Goal: Task Accomplishment & Management: Complete application form

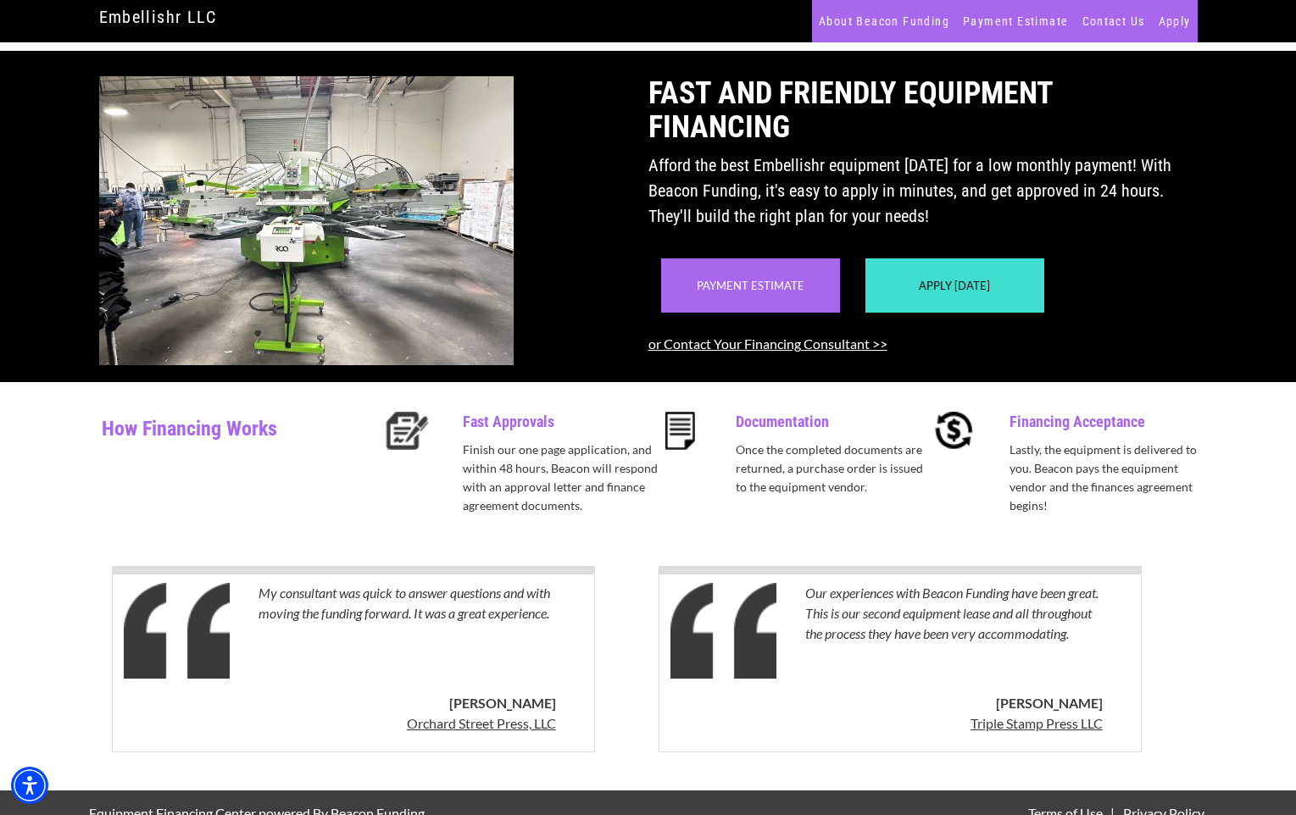
scroll to position [58, 0]
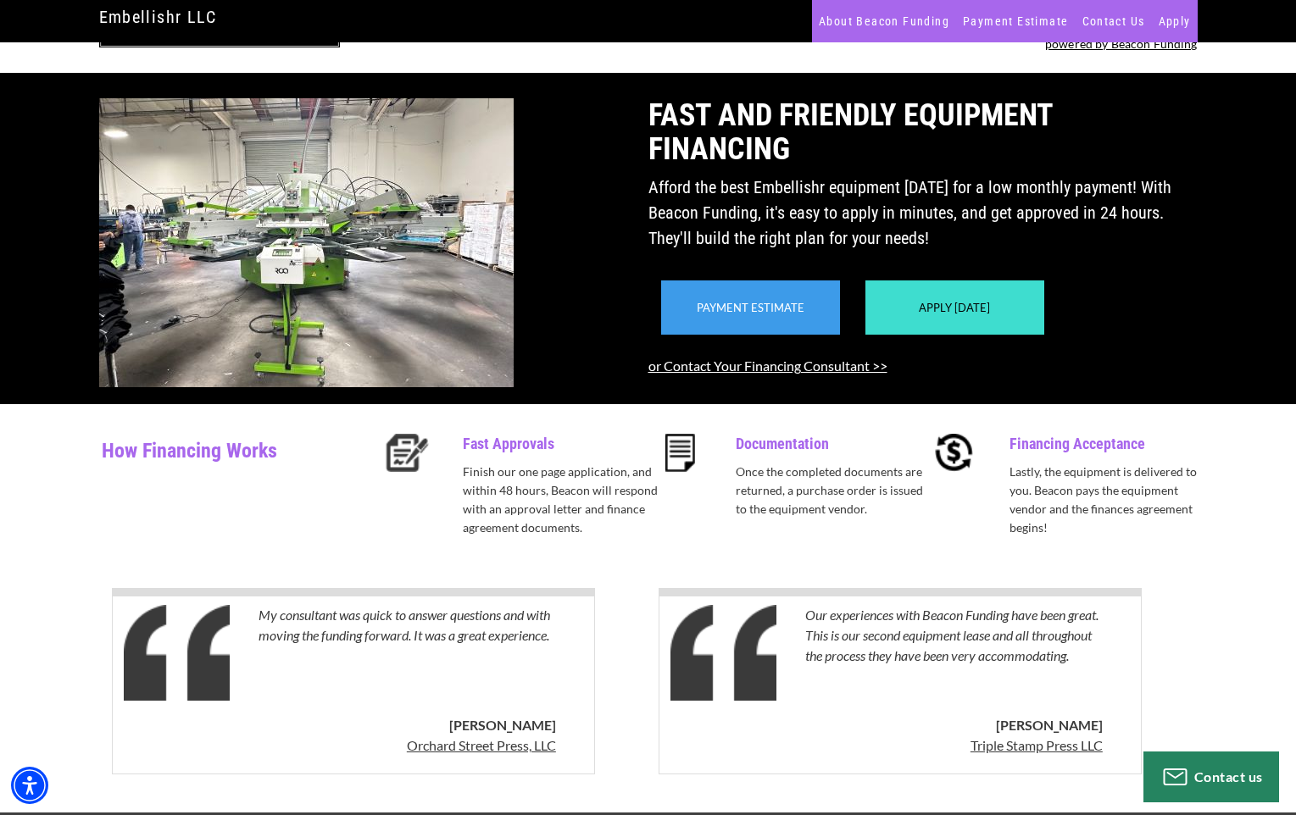
click at [780, 335] on div "Payment Estimate" at bounding box center [750, 308] width 179 height 54
click at [760, 314] on link "Payment Estimate" at bounding box center [751, 308] width 108 height 14
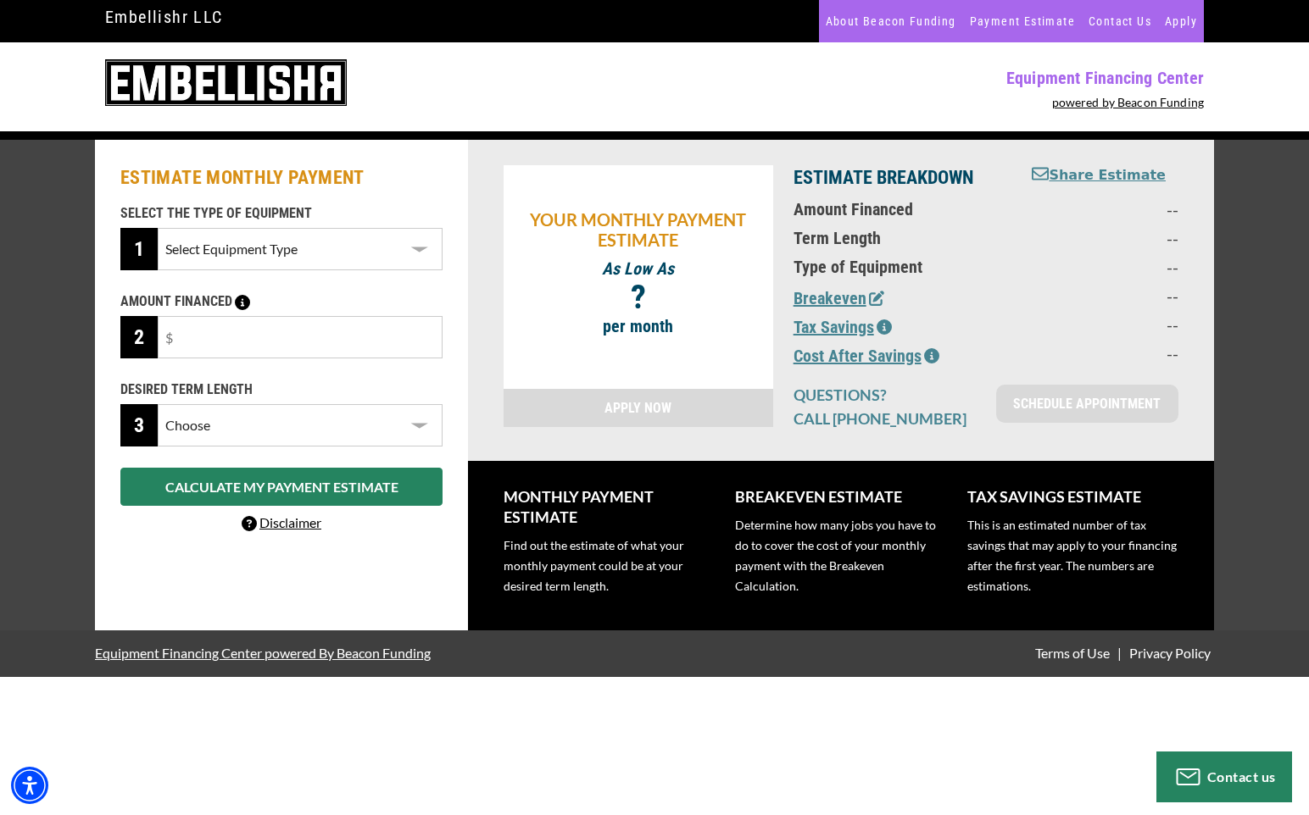
click at [396, 242] on select "Select Equipment Type Screen Printing" at bounding box center [300, 249] width 285 height 42
select select "2"
click at [158, 228] on select "Select Equipment Type Screen Printing" at bounding box center [300, 249] width 285 height 42
click at [325, 341] on input "text" at bounding box center [300, 337] width 285 height 42
type input "$75,000"
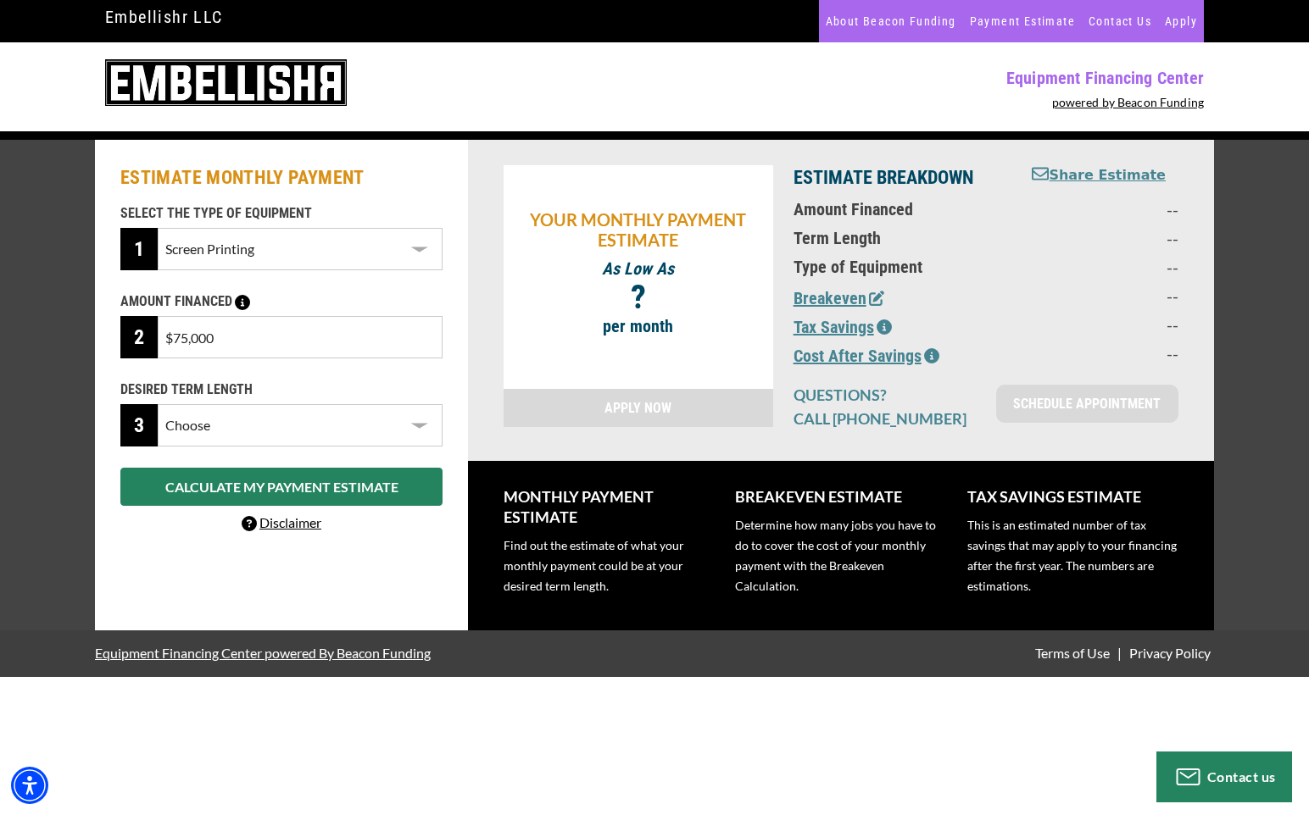
click at [316, 424] on select "Choose 36 Months 48 Months 60 Months" at bounding box center [300, 425] width 285 height 42
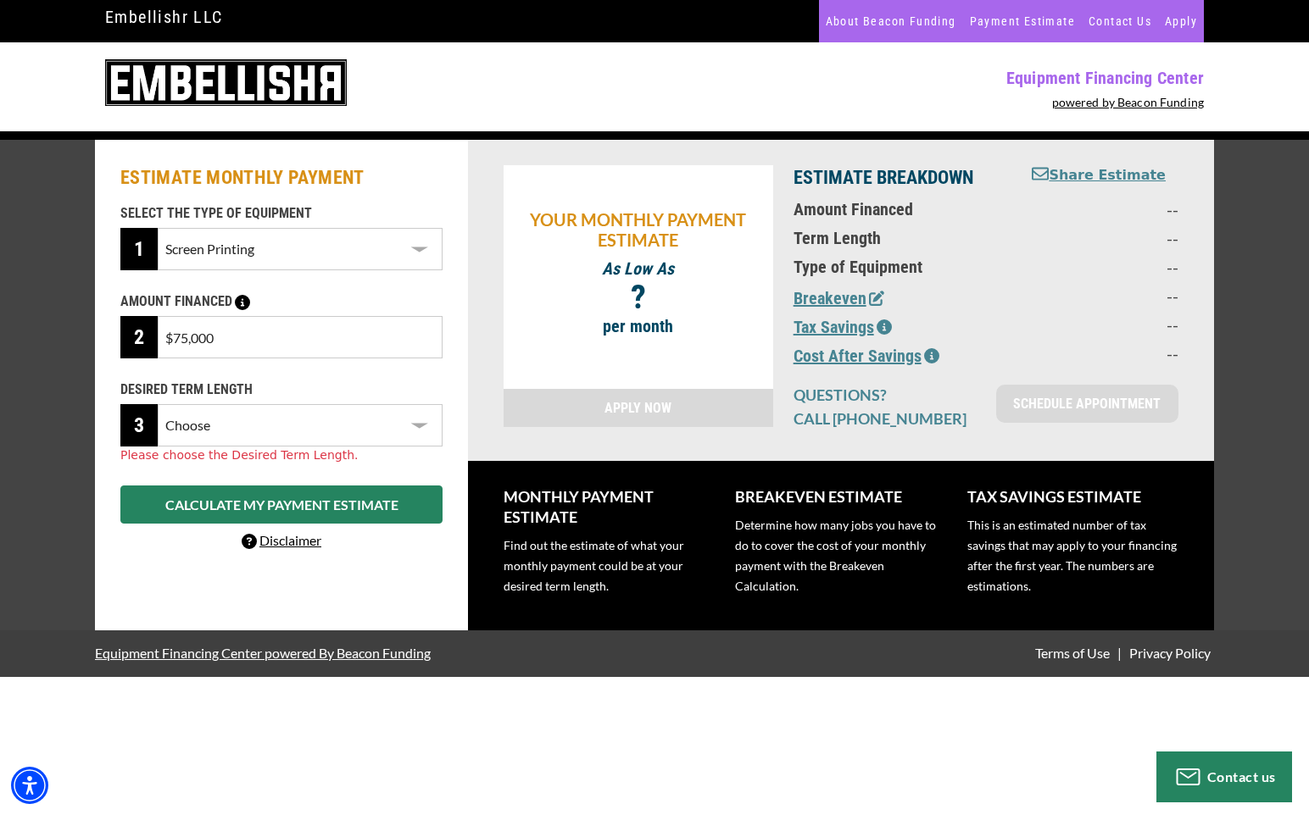
click at [158, 404] on select "Choose 36 Months 48 Months 60 Months" at bounding box center [300, 425] width 285 height 42
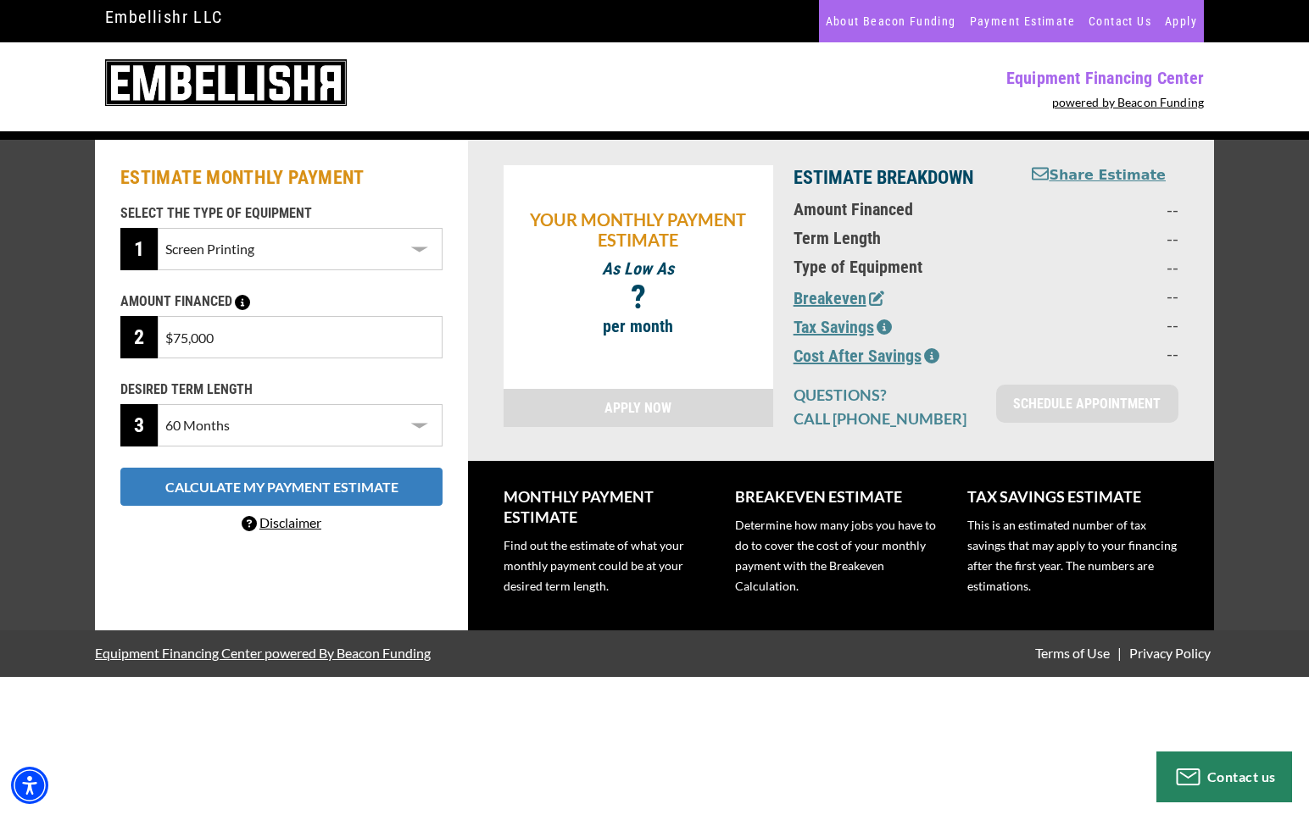
click at [309, 484] on button "CALCULATE MY PAYMENT ESTIMATE" at bounding box center [281, 487] width 322 height 38
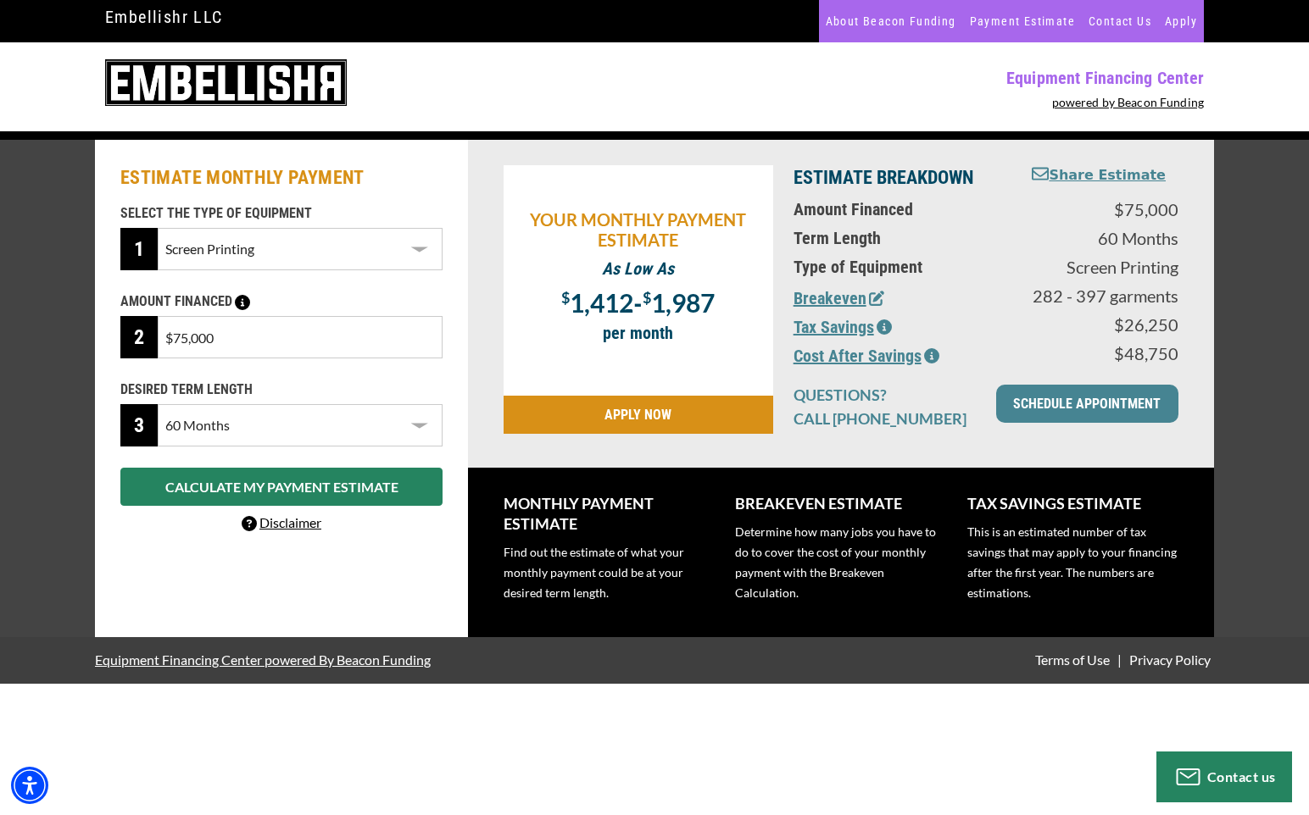
click at [321, 429] on select "Choose 36 Months 48 Months 60 Months" at bounding box center [300, 425] width 285 height 42
select select "36"
click at [158, 404] on select "Choose 36 Months 48 Months 60 Months" at bounding box center [300, 425] width 285 height 42
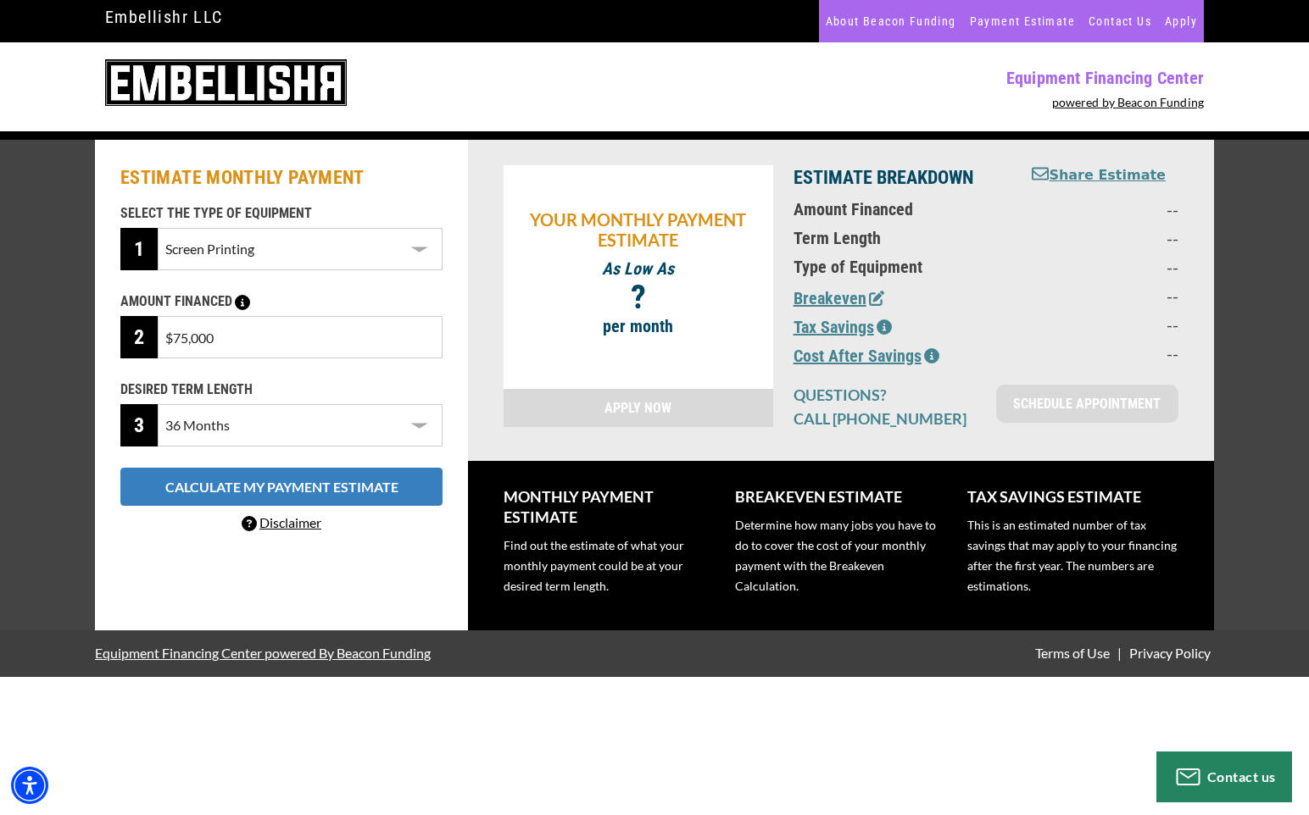
click at [327, 489] on button "CALCULATE MY PAYMENT ESTIMATE" at bounding box center [281, 487] width 322 height 38
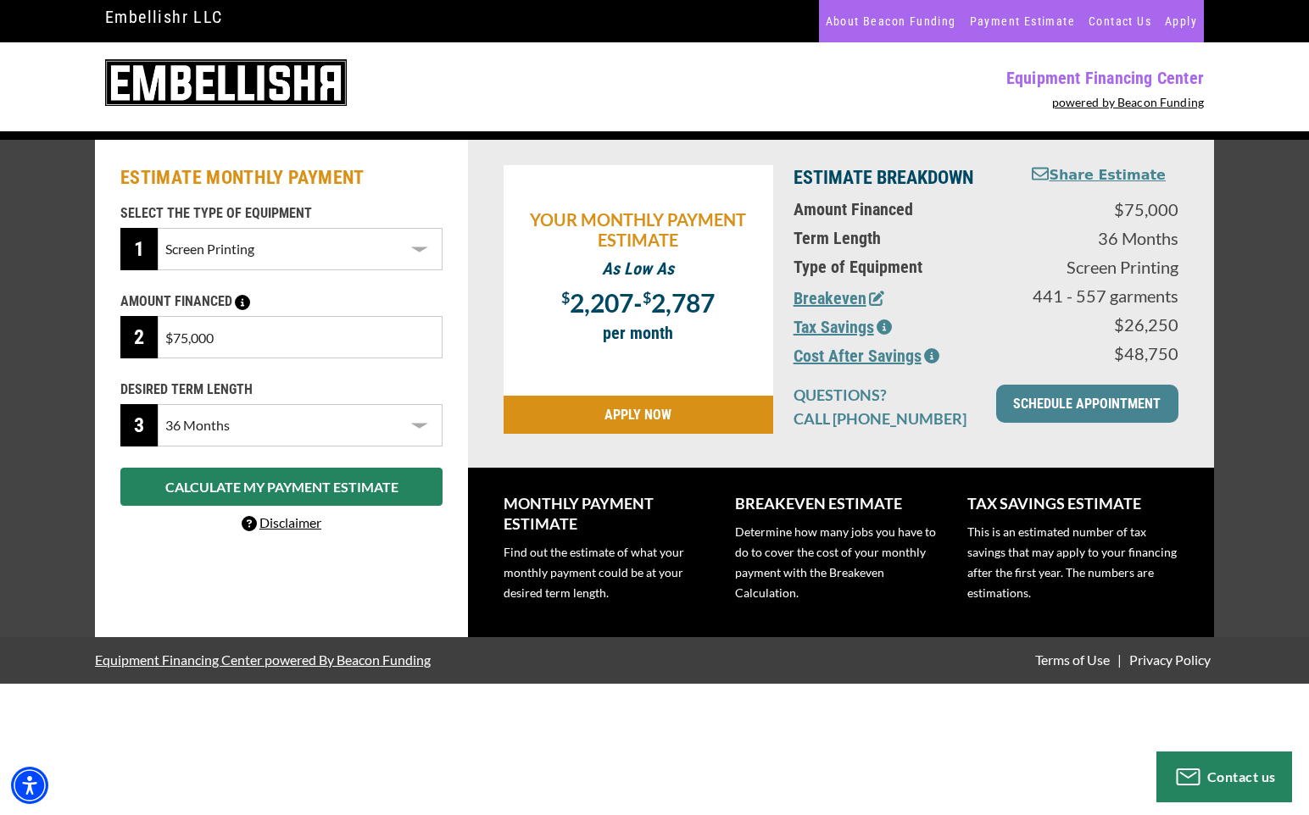
click at [270, 337] on input "$75,000" at bounding box center [300, 337] width 285 height 42
type input "$111,000"
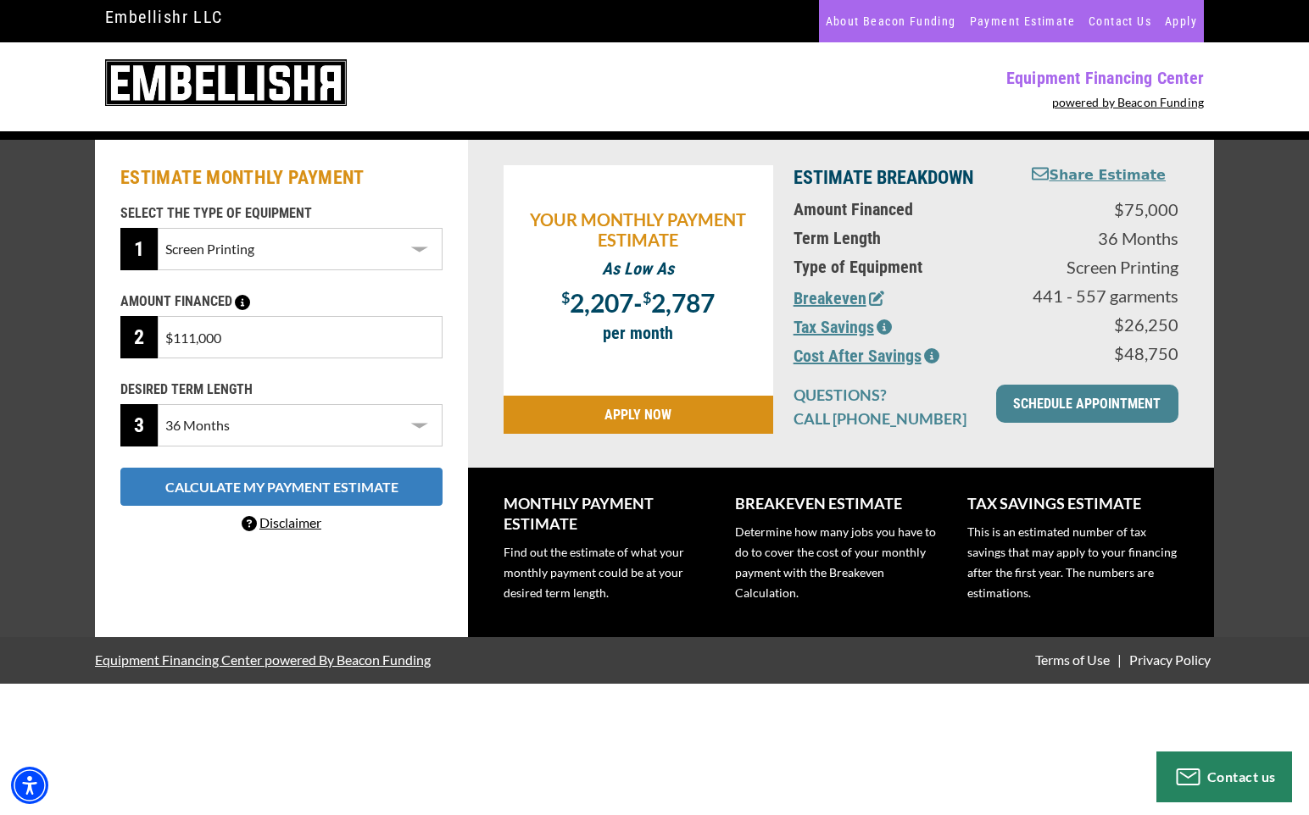
click at [273, 489] on button "CALCULATE MY PAYMENT ESTIMATE" at bounding box center [281, 487] width 322 height 38
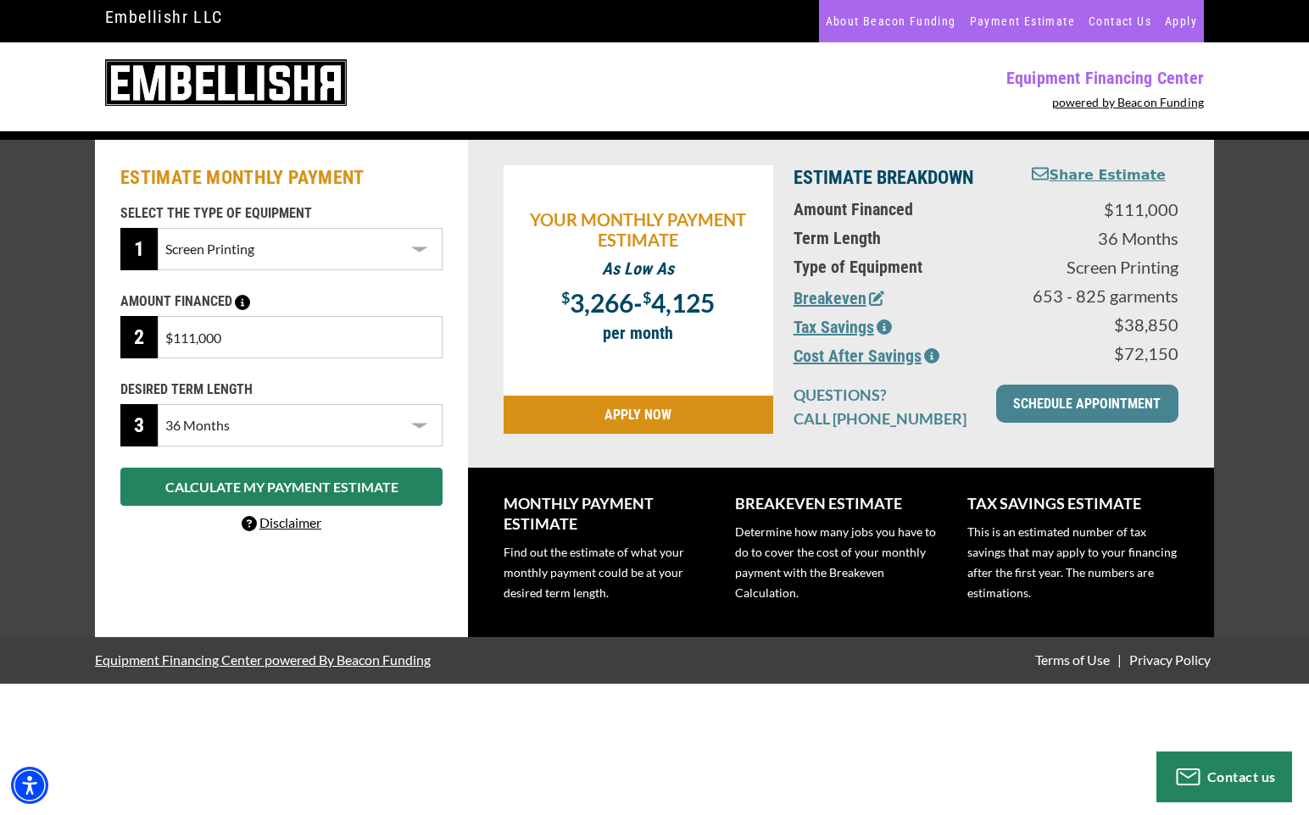
click at [367, 424] on select "Choose 36 Months 48 Months 60 Months 72 Months" at bounding box center [300, 425] width 285 height 42
click at [158, 404] on select "Choose 36 Months 48 Months 60 Months 72 Months" at bounding box center [300, 425] width 285 height 42
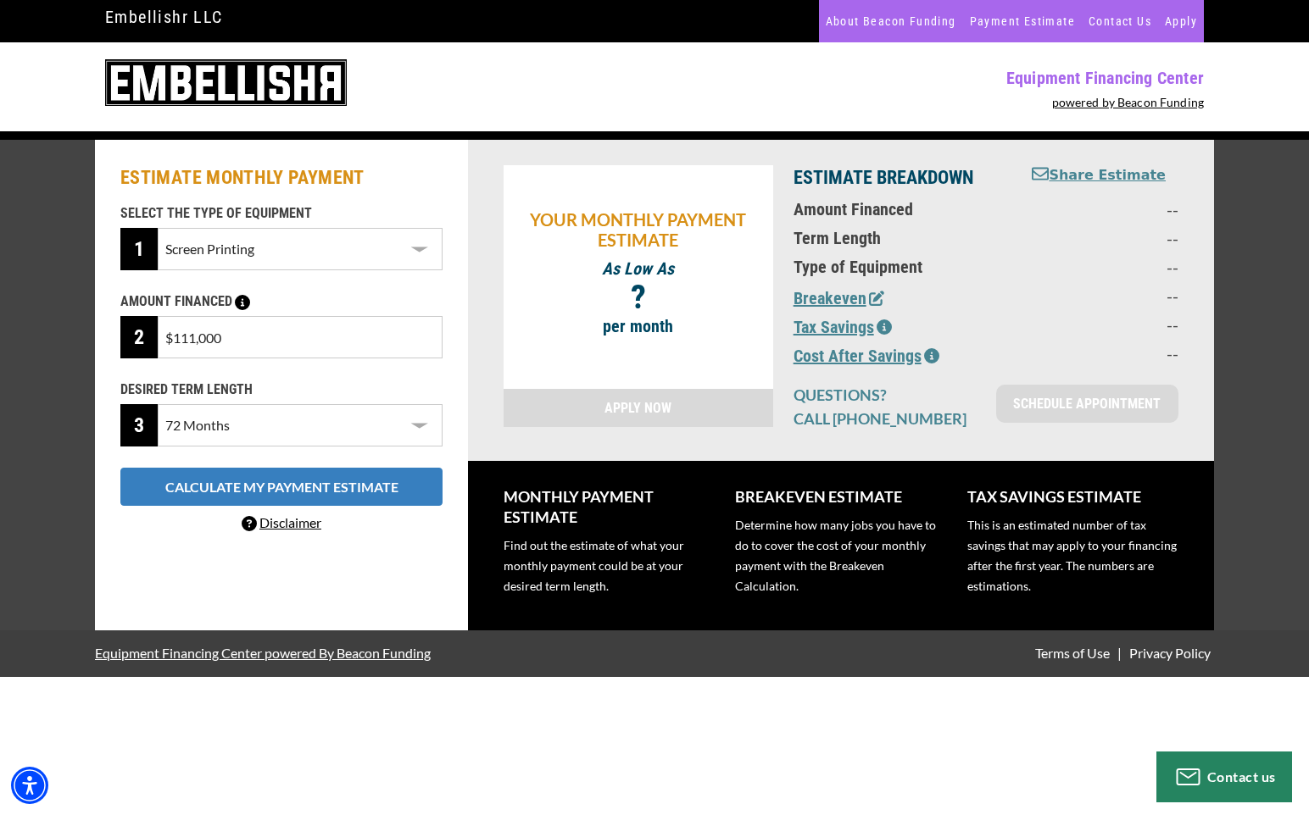
click at [301, 490] on button "CALCULATE MY PAYMENT ESTIMATE" at bounding box center [281, 487] width 322 height 38
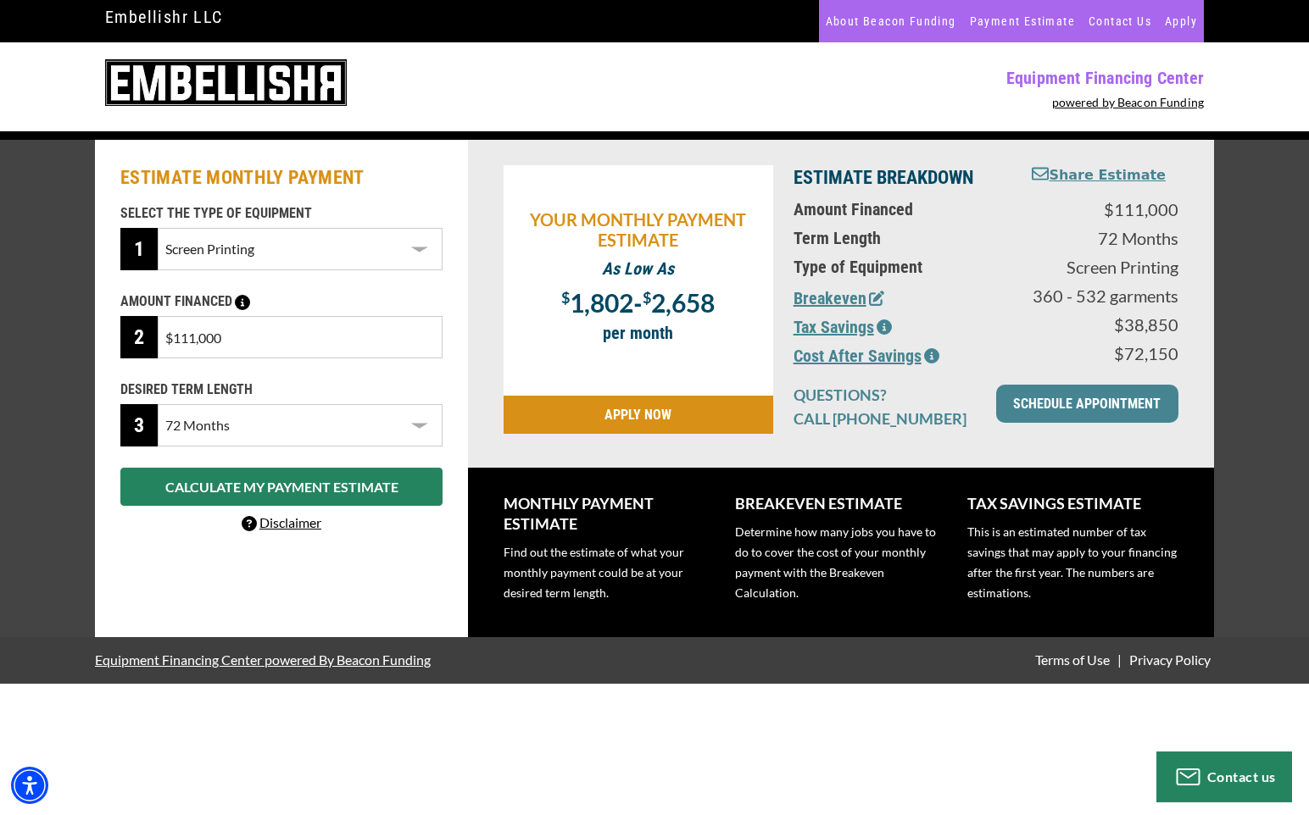
click at [342, 425] on select "Choose 36 Months 48 Months 60 Months 72 Months" at bounding box center [300, 425] width 285 height 42
click at [158, 404] on select "Choose 36 Months 48 Months 60 Months 72 Months" at bounding box center [300, 425] width 285 height 42
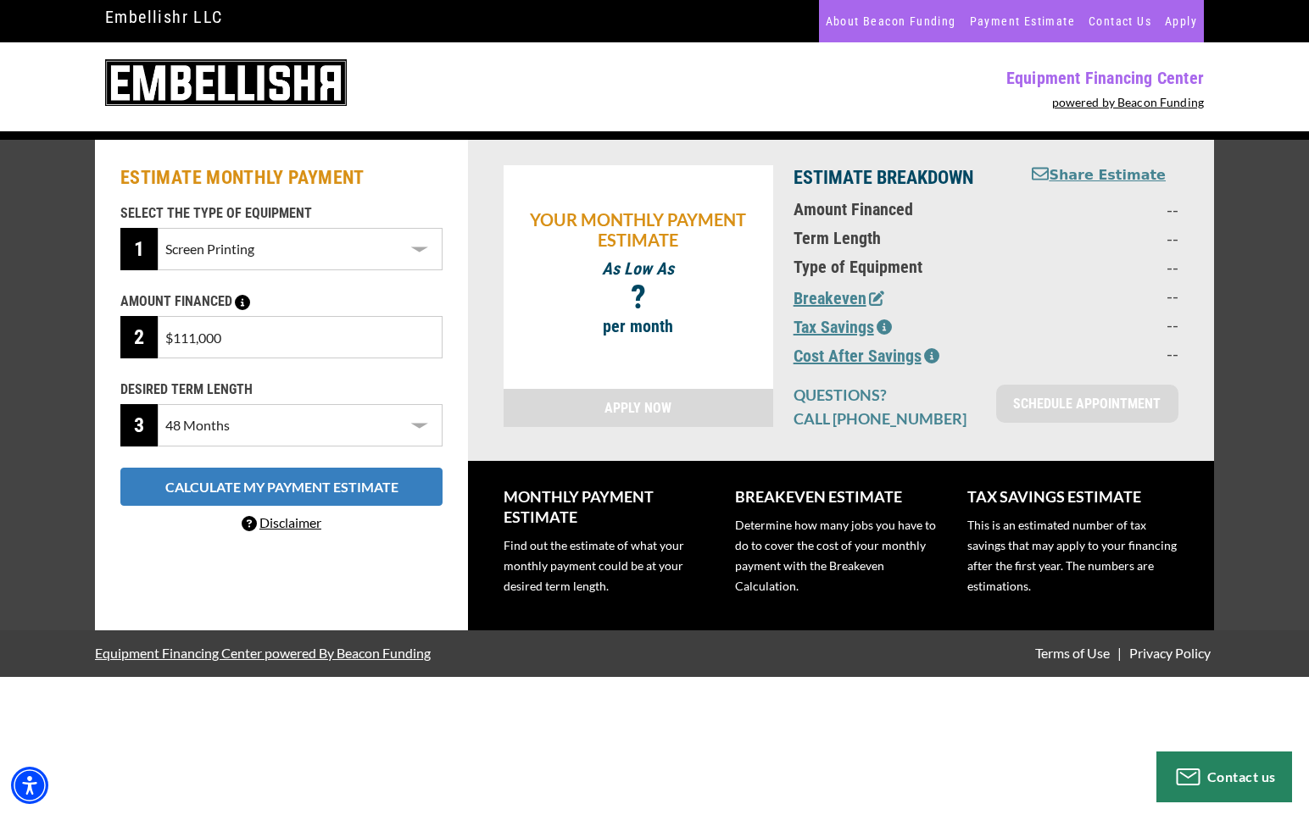
click at [302, 474] on button "CALCULATE MY PAYMENT ESTIMATE" at bounding box center [281, 487] width 322 height 38
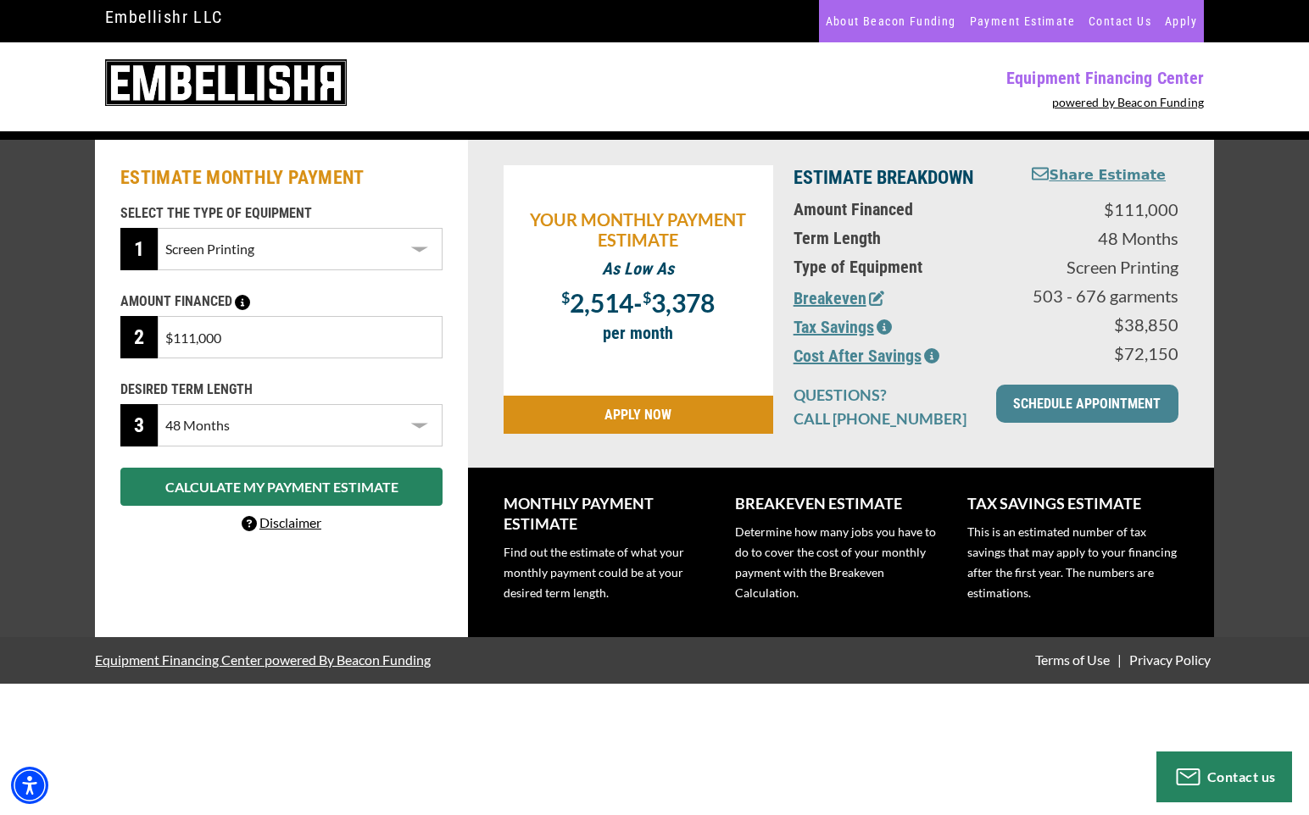
click at [281, 407] on select "Choose 36 Months 48 Months 60 Months 72 Months" at bounding box center [300, 425] width 285 height 42
click at [158, 404] on select "Choose 36 Months 48 Months 60 Months 72 Months" at bounding box center [300, 425] width 285 height 42
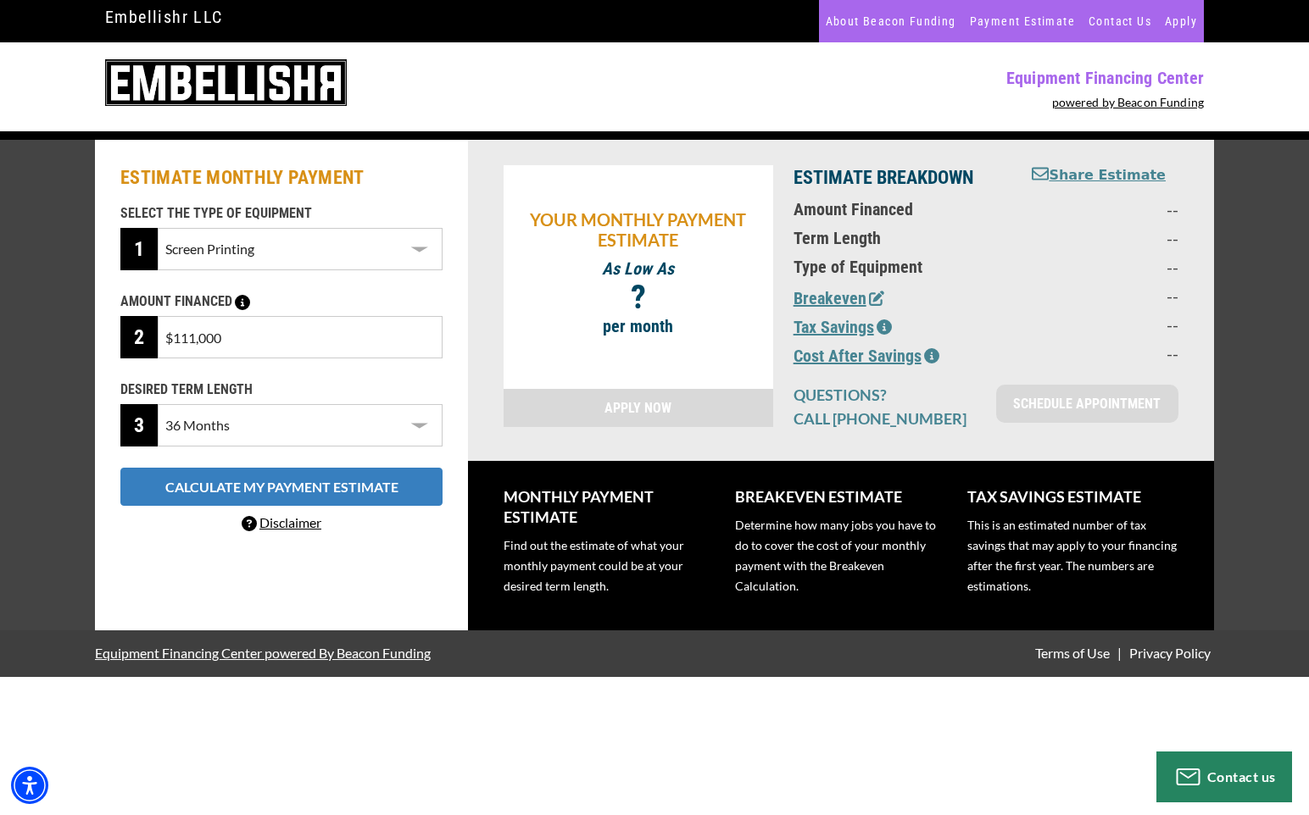
click at [250, 490] on button "CALCULATE MY PAYMENT ESTIMATE" at bounding box center [281, 487] width 322 height 38
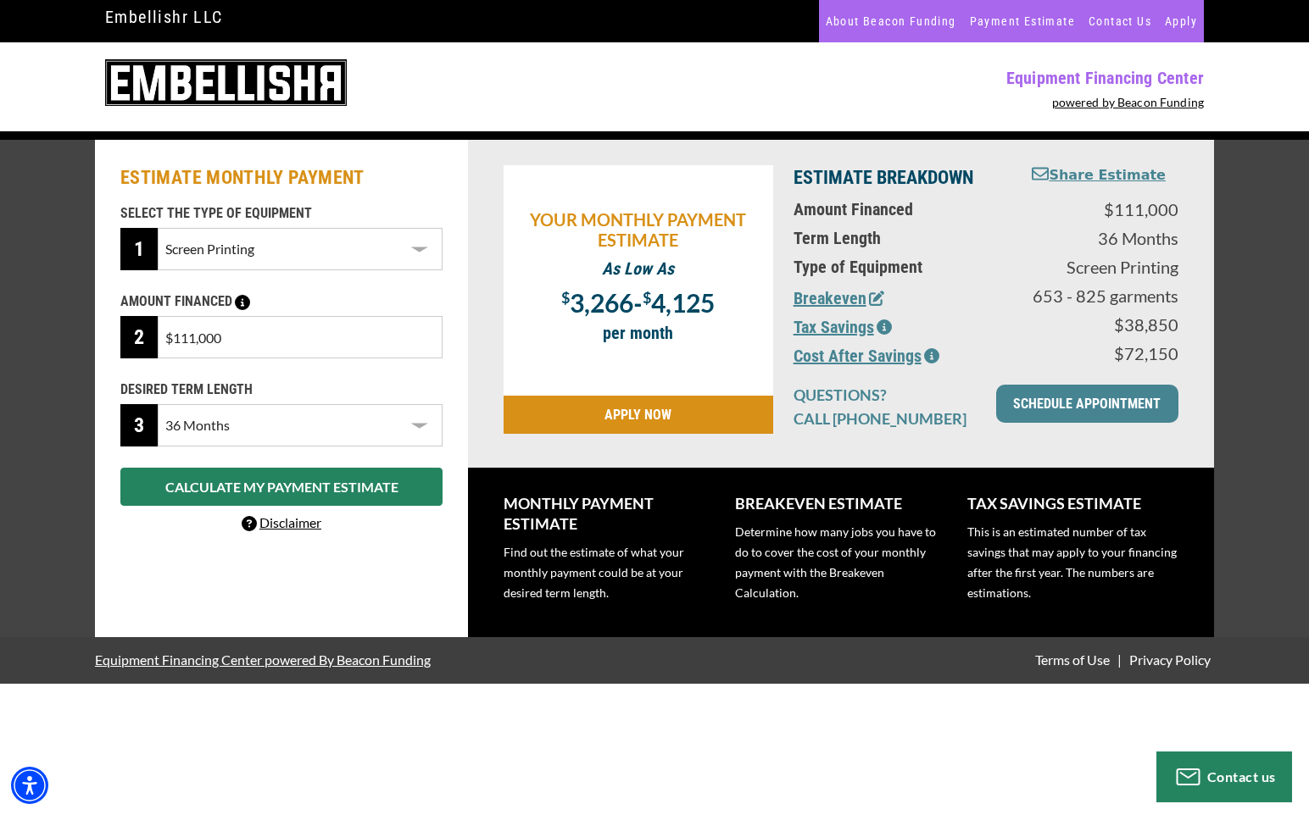
click at [262, 417] on select "Choose 36 Months 48 Months 60 Months 72 Months" at bounding box center [300, 425] width 285 height 42
select select "60"
click at [158, 404] on select "Choose 36 Months 48 Months 60 Months 72 Months" at bounding box center [300, 425] width 285 height 42
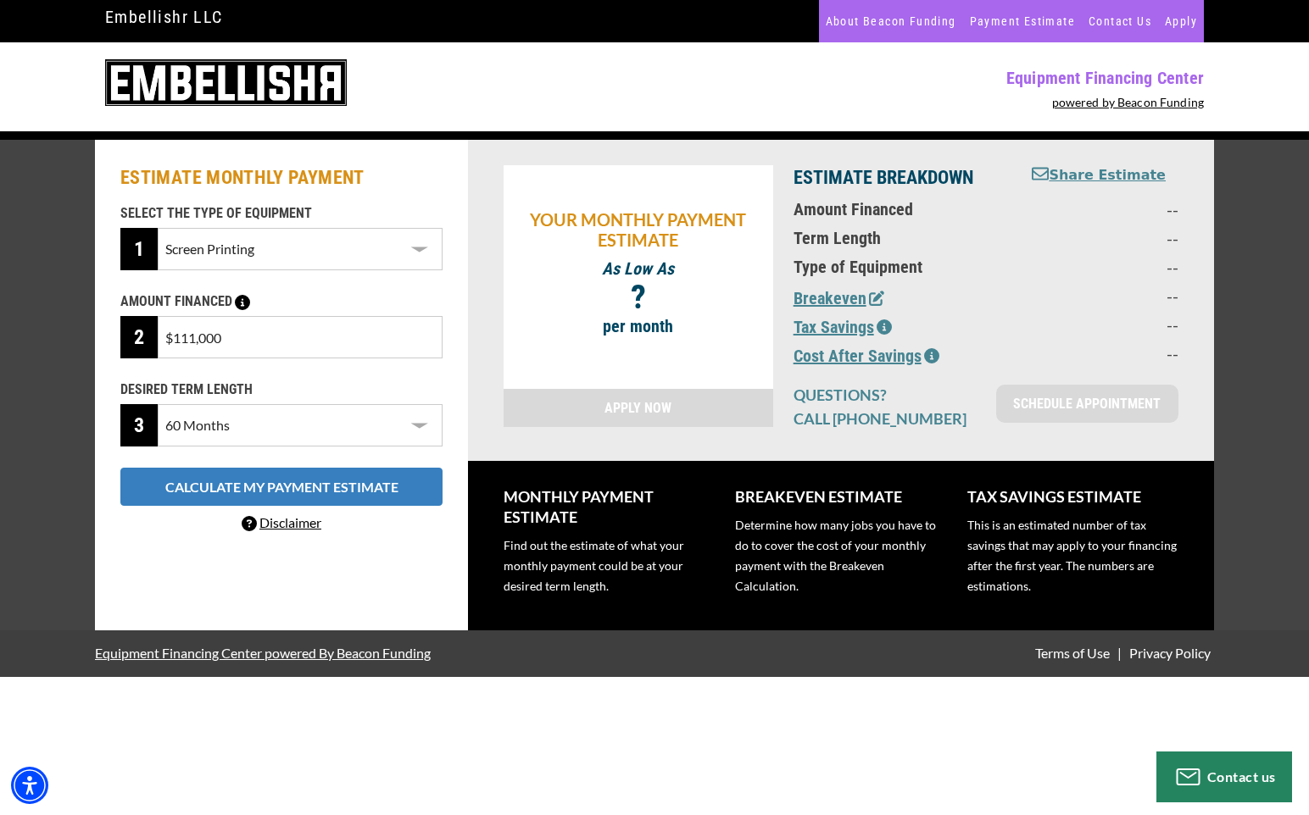
click at [245, 487] on button "CALCULATE MY PAYMENT ESTIMATE" at bounding box center [281, 487] width 322 height 38
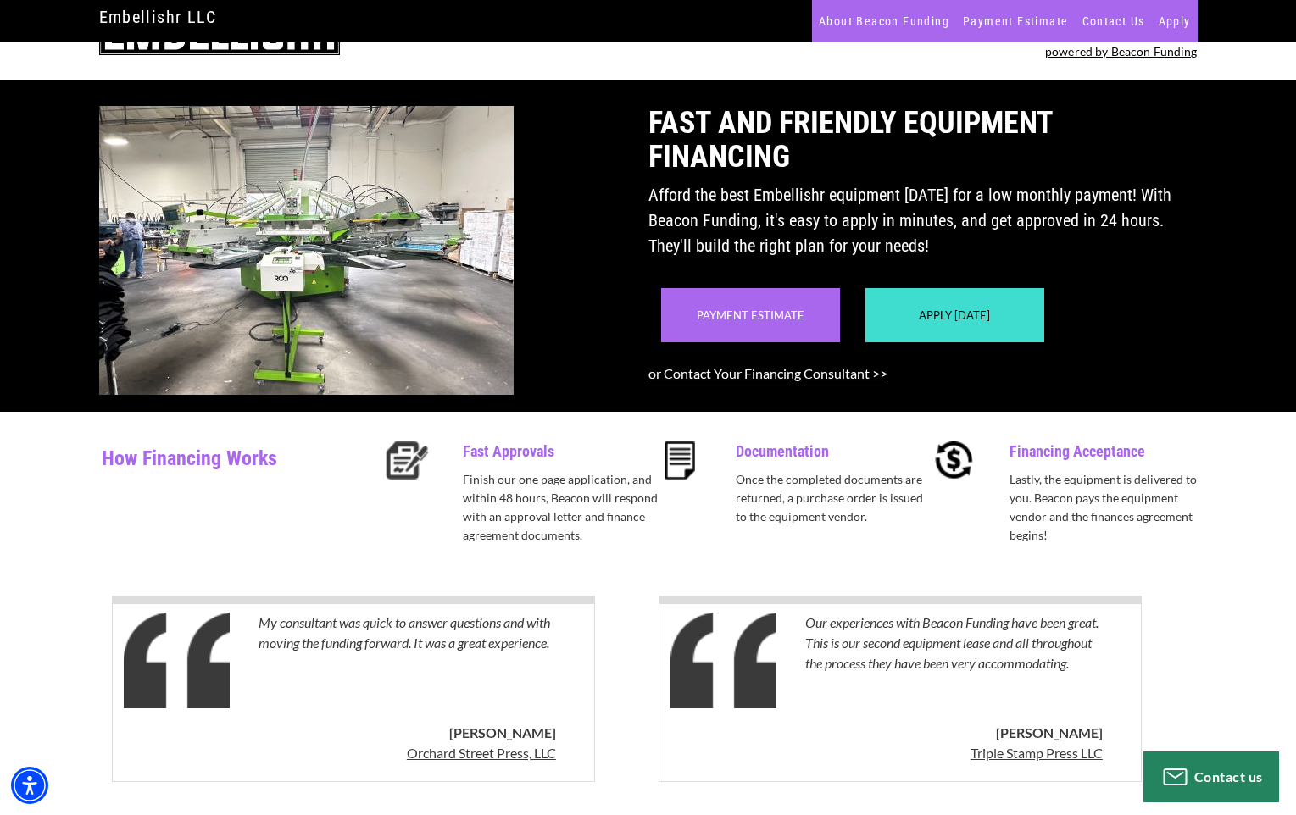
scroll to position [35, 0]
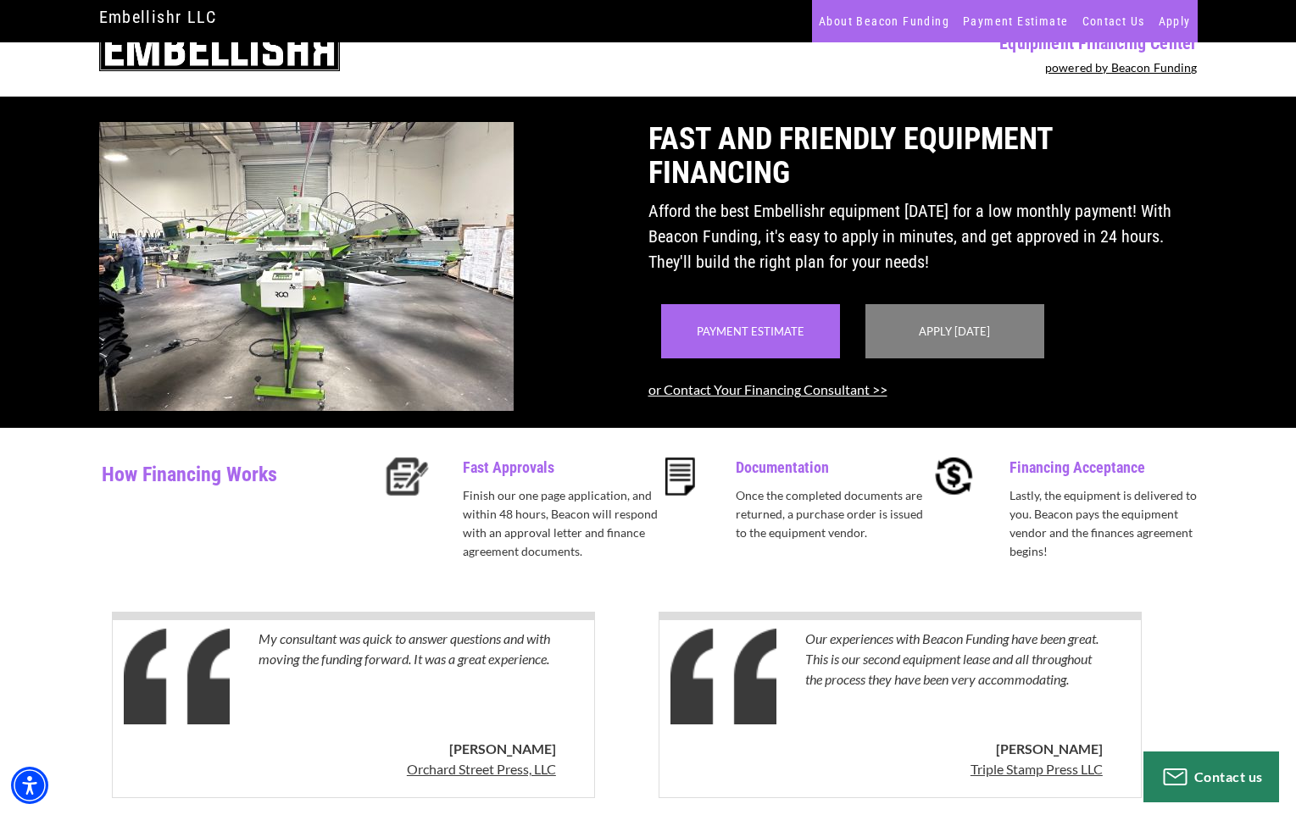
click at [923, 359] on div "Apply [DATE]" at bounding box center [954, 331] width 179 height 54
click at [976, 338] on link "Apply [DATE]" at bounding box center [954, 332] width 71 height 14
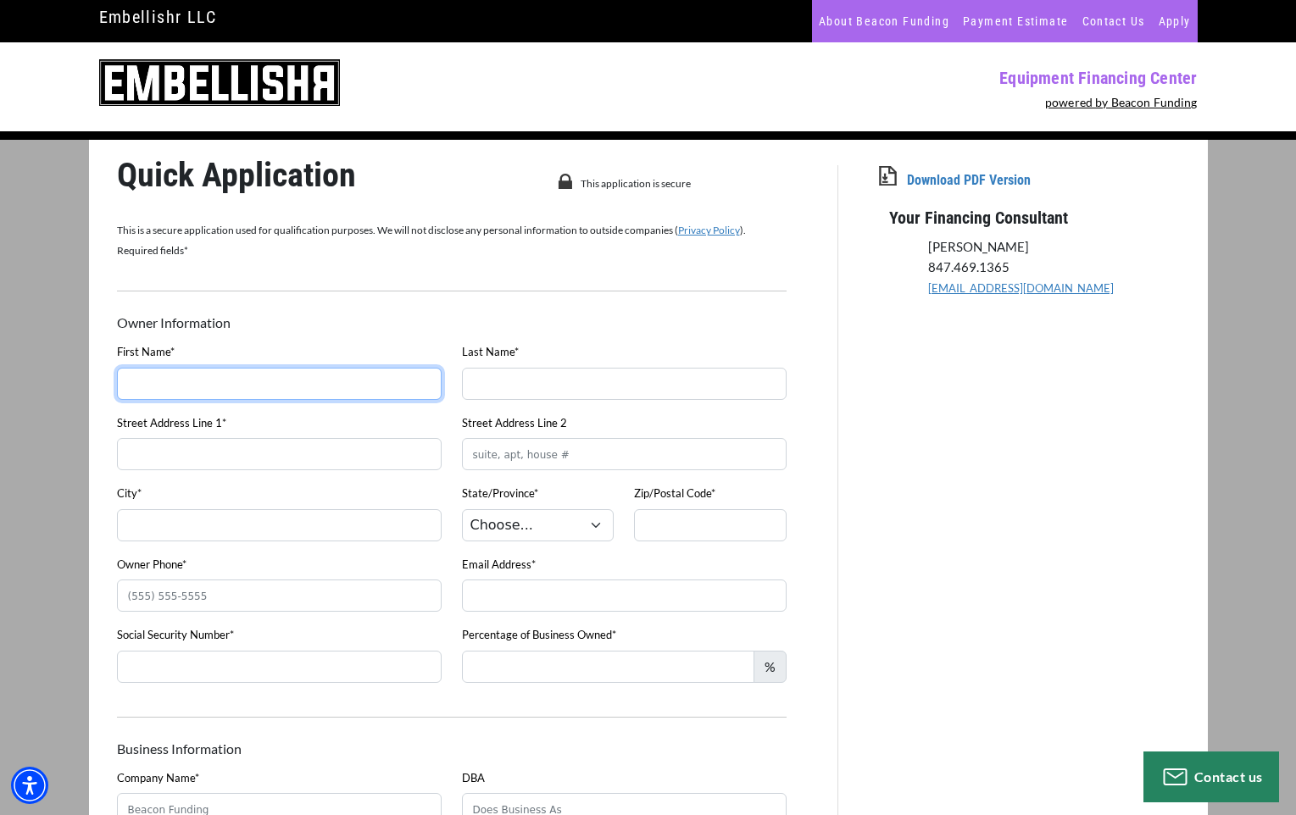
click at [167, 375] on input "First Name*" at bounding box center [279, 384] width 325 height 32
click at [190, 370] on input "First Name*" at bounding box center [279, 384] width 325 height 32
type input "[PERSON_NAME]"
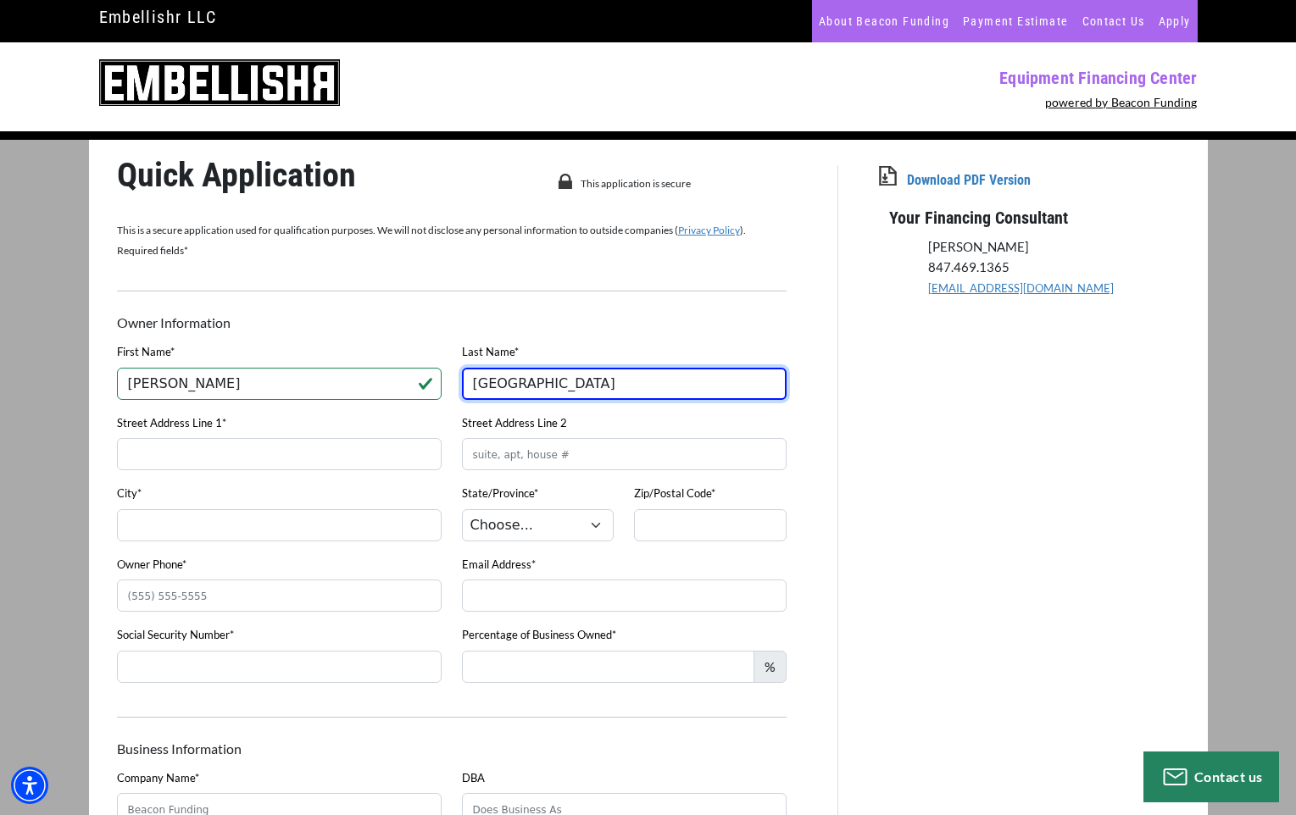
type input "[GEOGRAPHIC_DATA]"
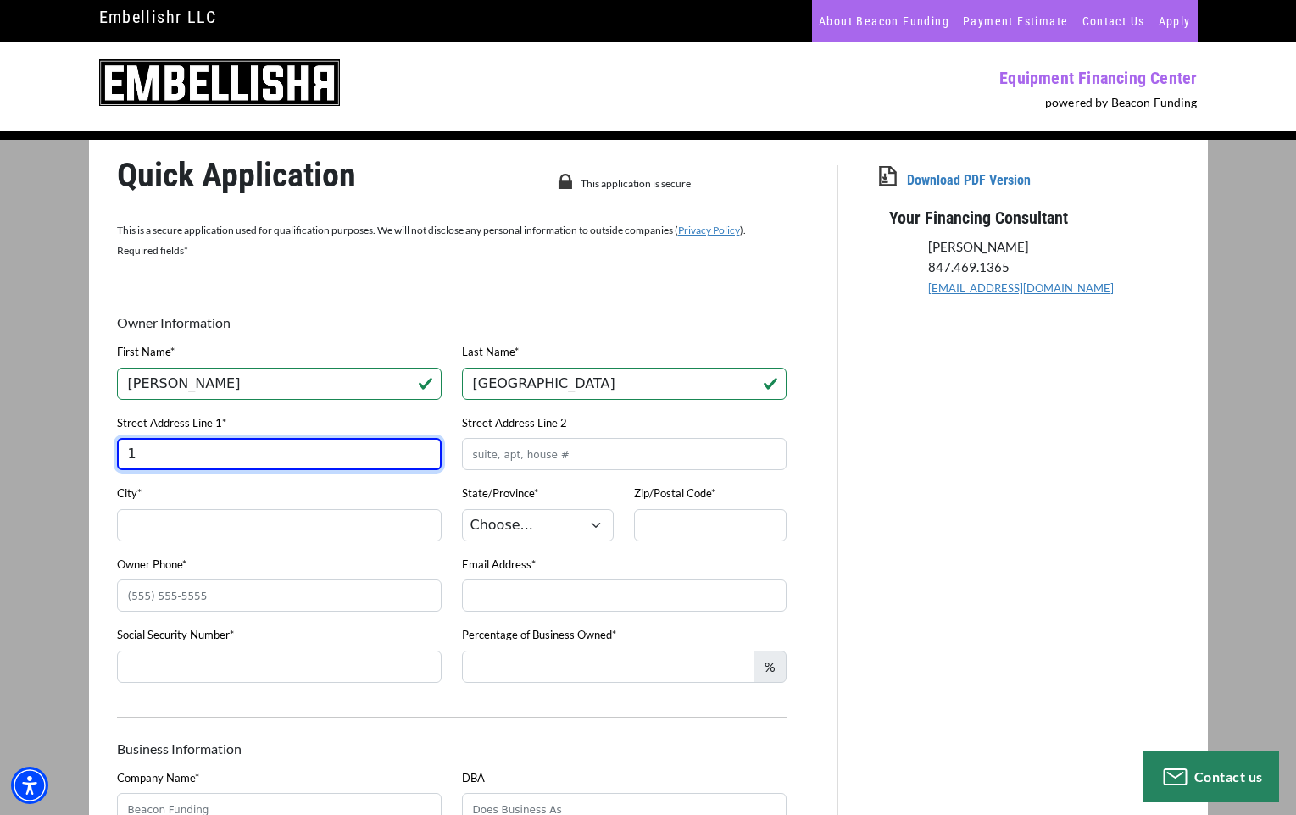
type input "[STREET_ADDRESS]"
type input "SHERWOOD"
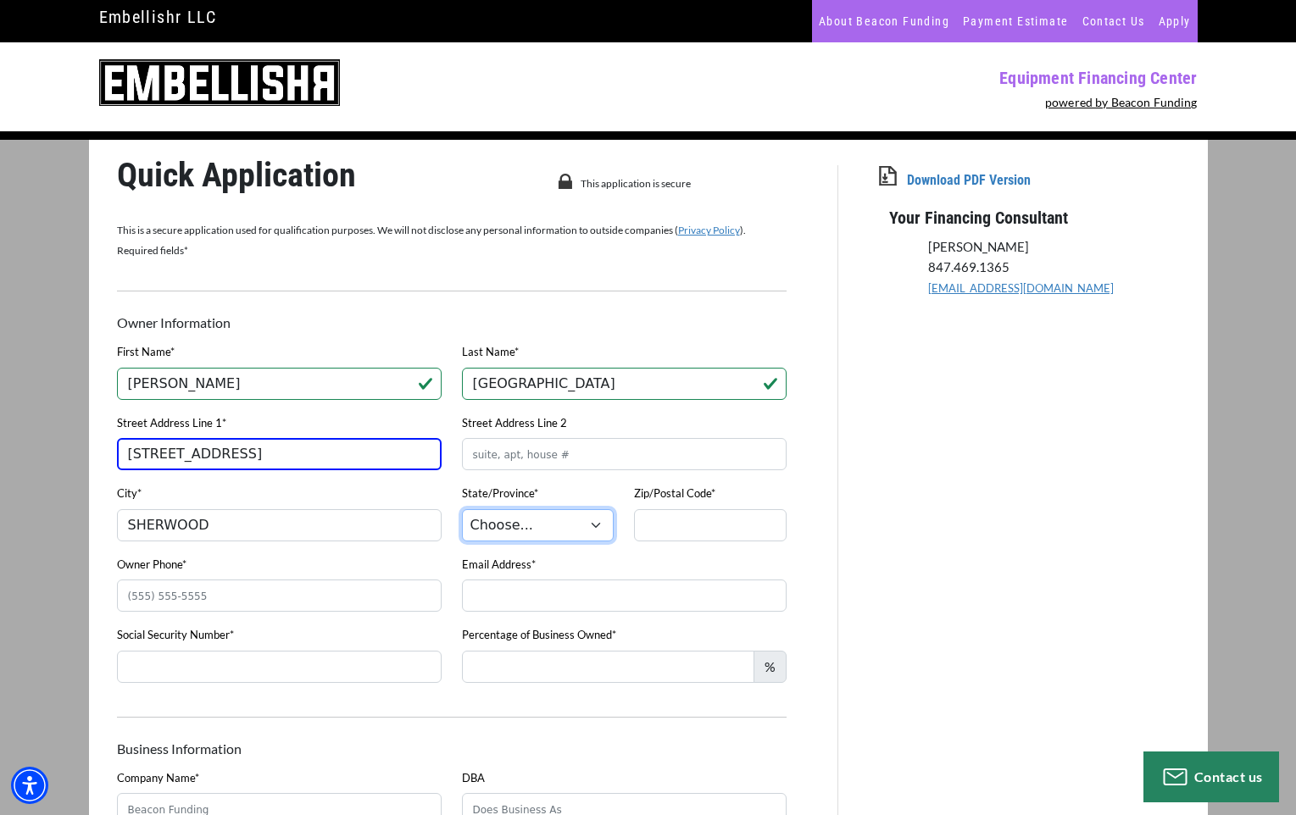
select select "39"
type input "97140-6902"
type input "9713897772"
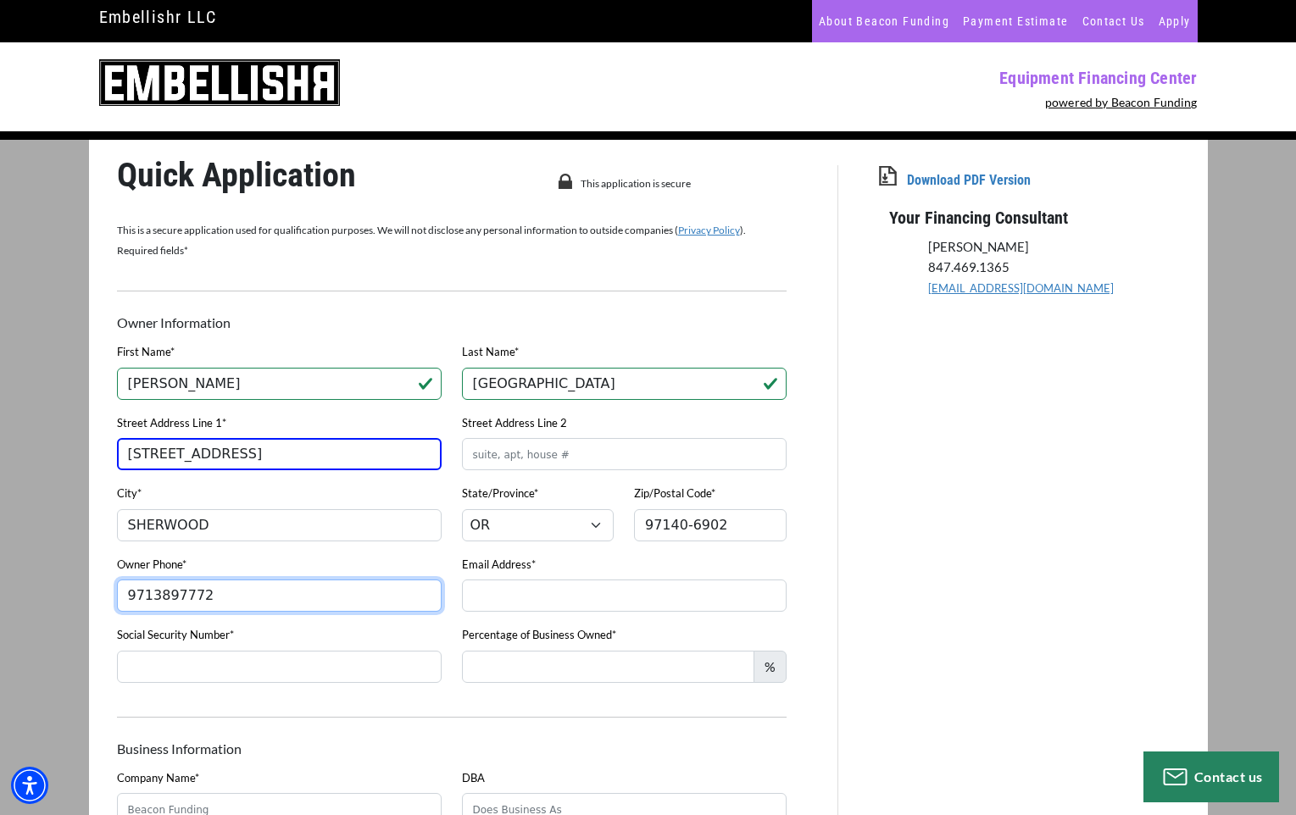
type input "[EMAIL_ADDRESS][DOMAIN_NAME]"
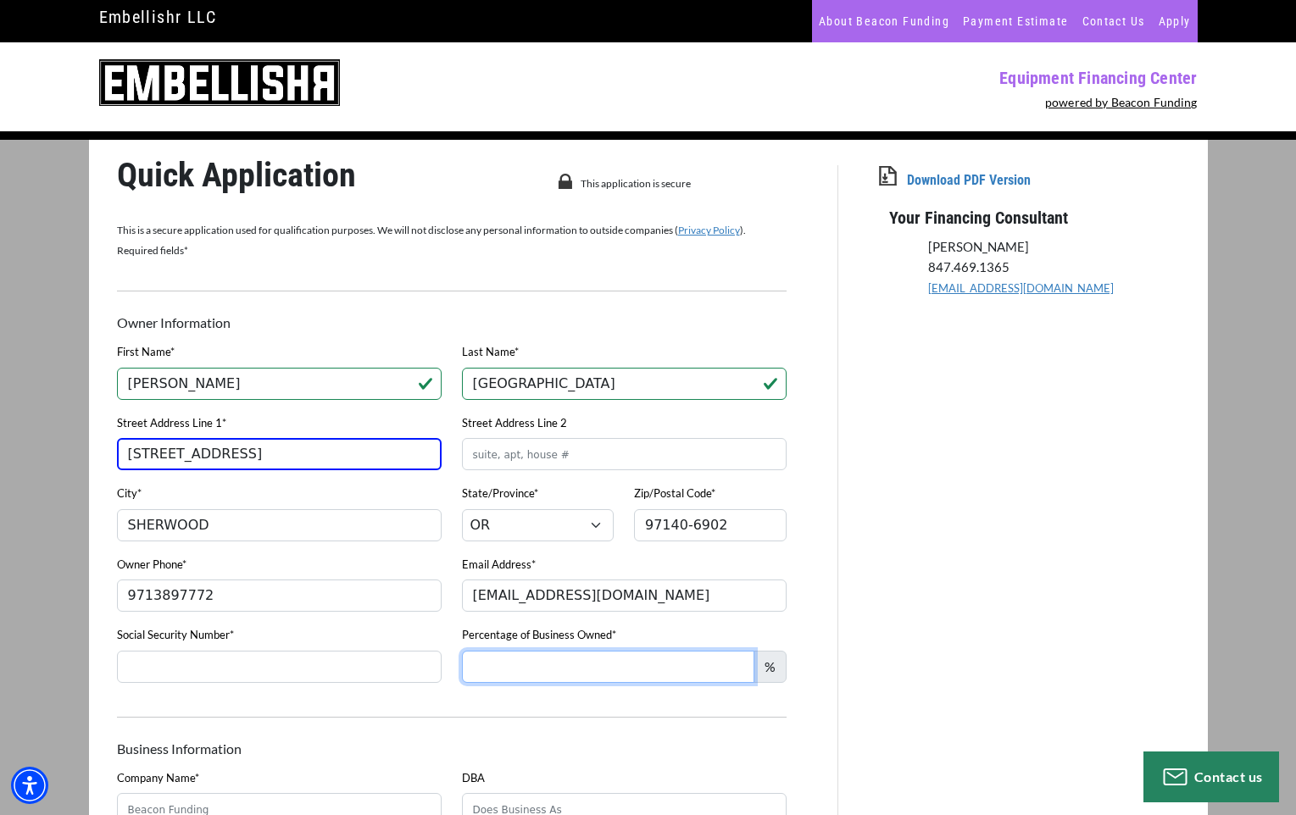
type input "Pri"
type input "Primal Screen Printing"
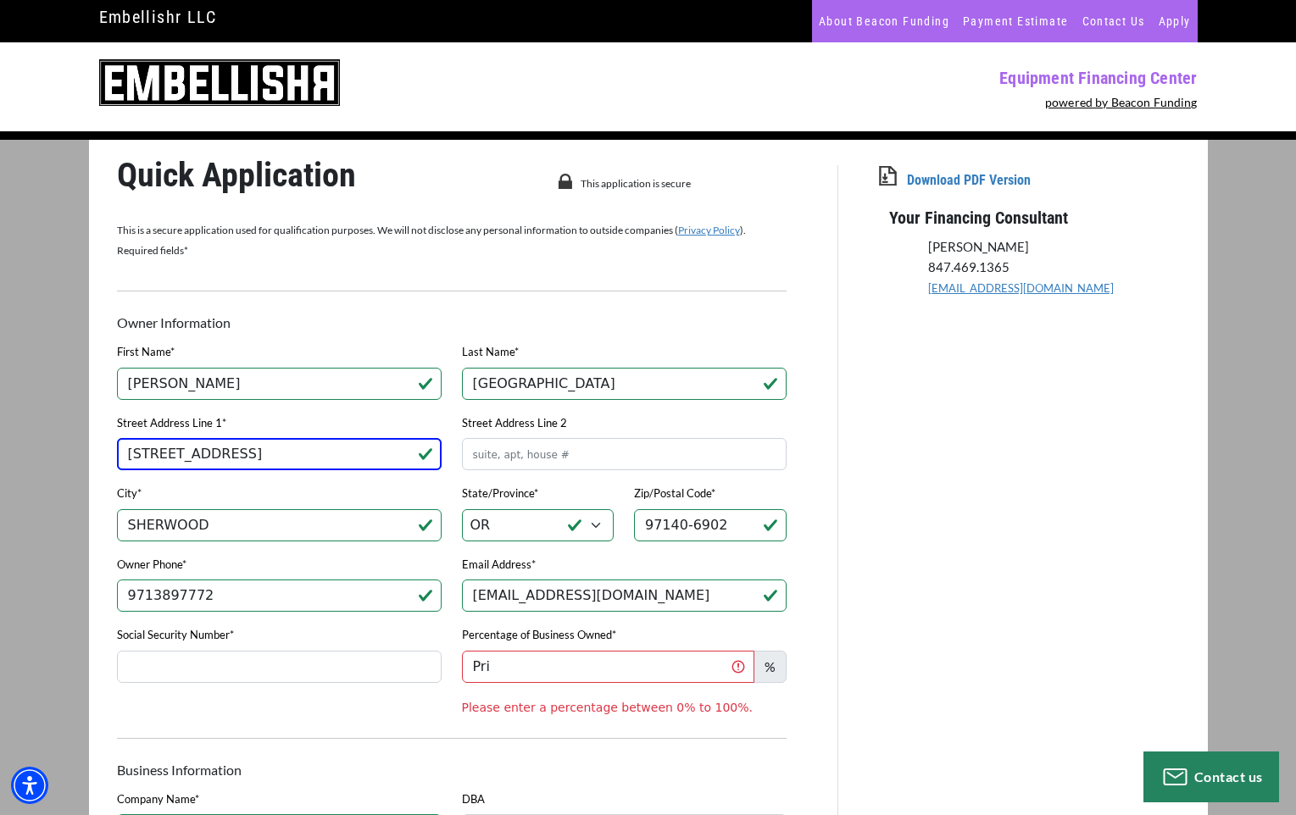
type input "[PHONE_NUMBER]"
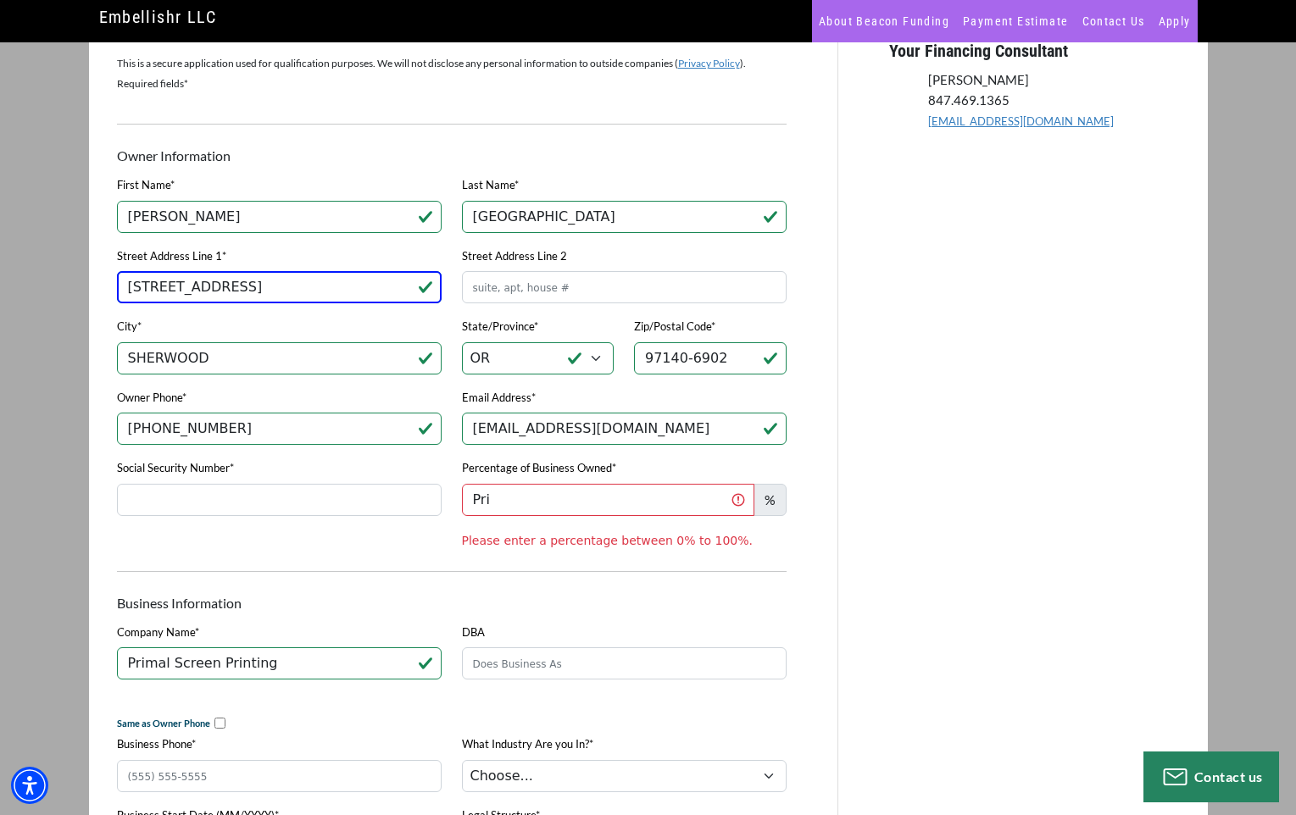
scroll to position [170, 0]
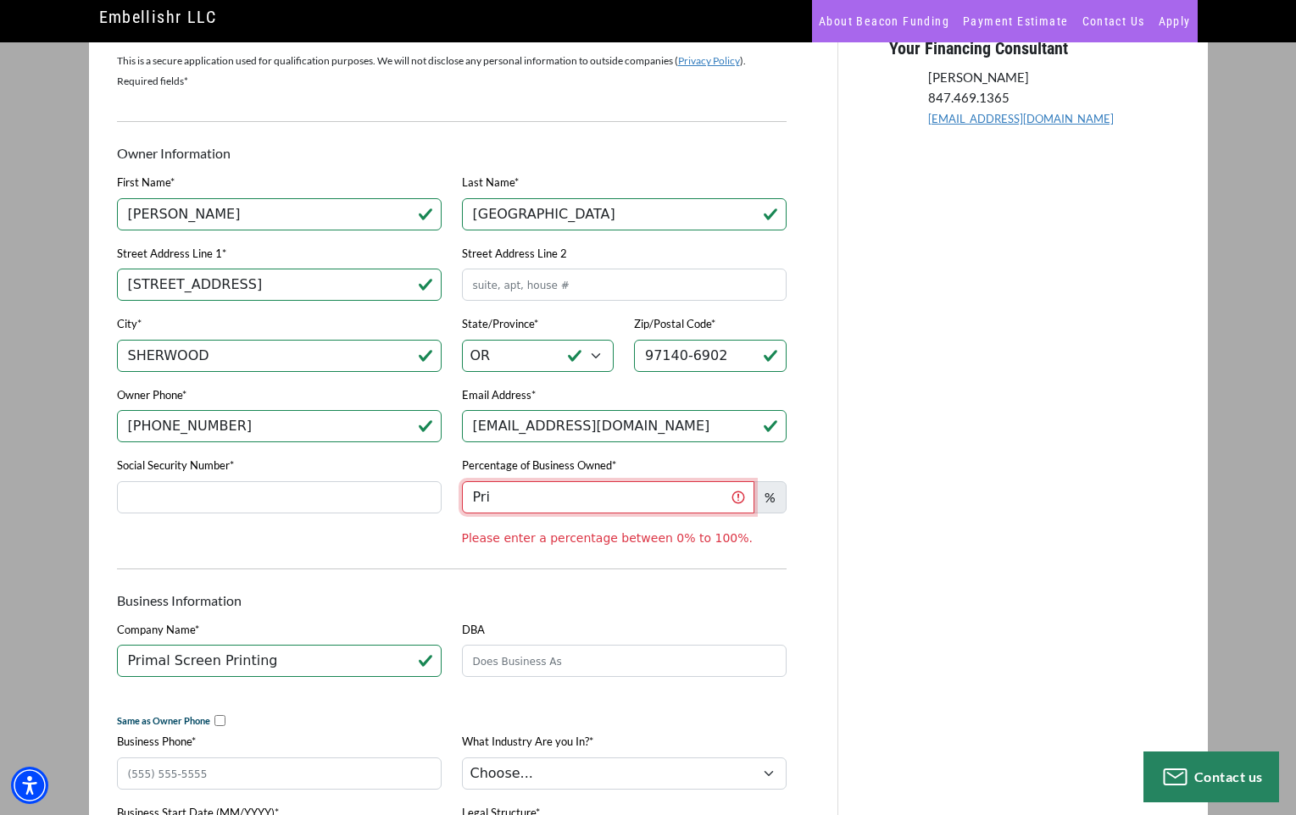
click at [525, 503] on input "Pri" at bounding box center [608, 497] width 292 height 32
type input "100"
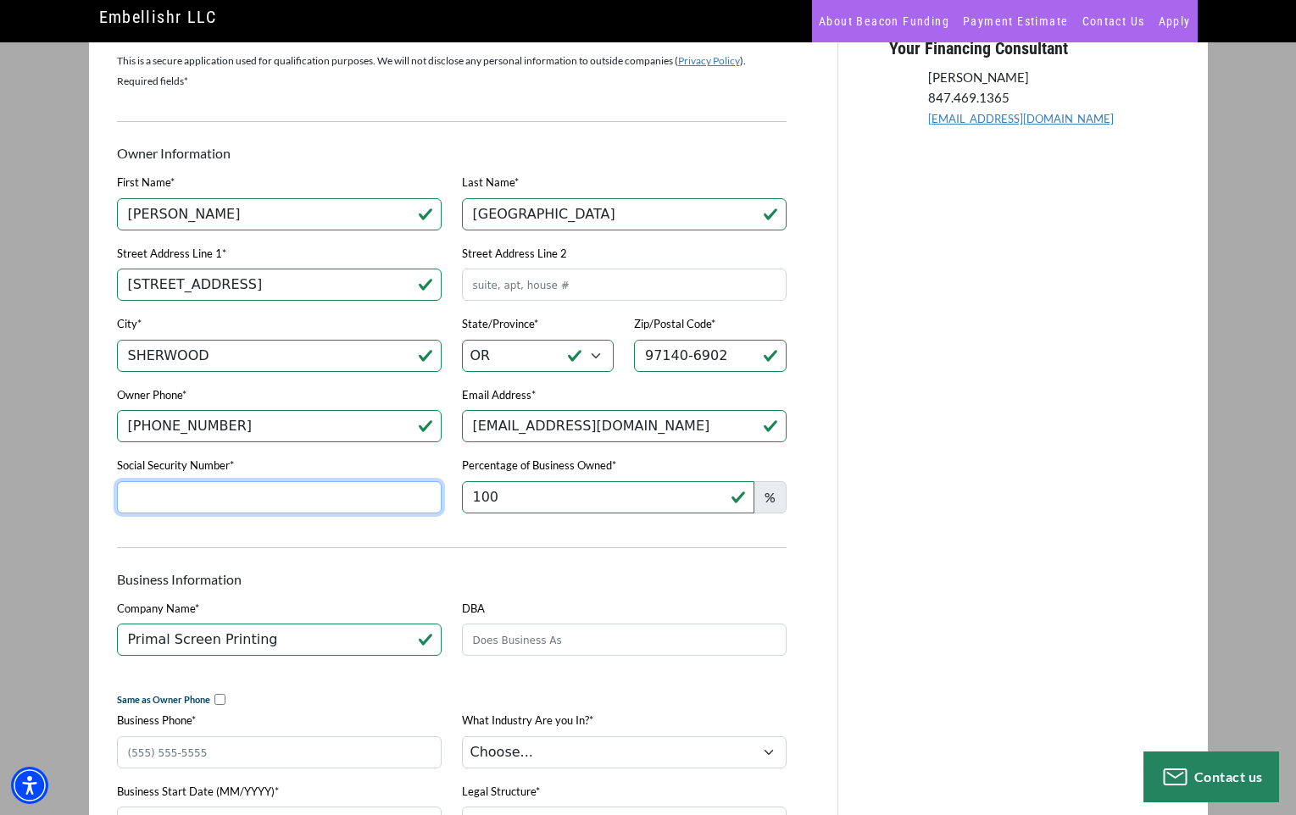
click at [327, 511] on input "Social Security Number*" at bounding box center [279, 497] width 325 height 32
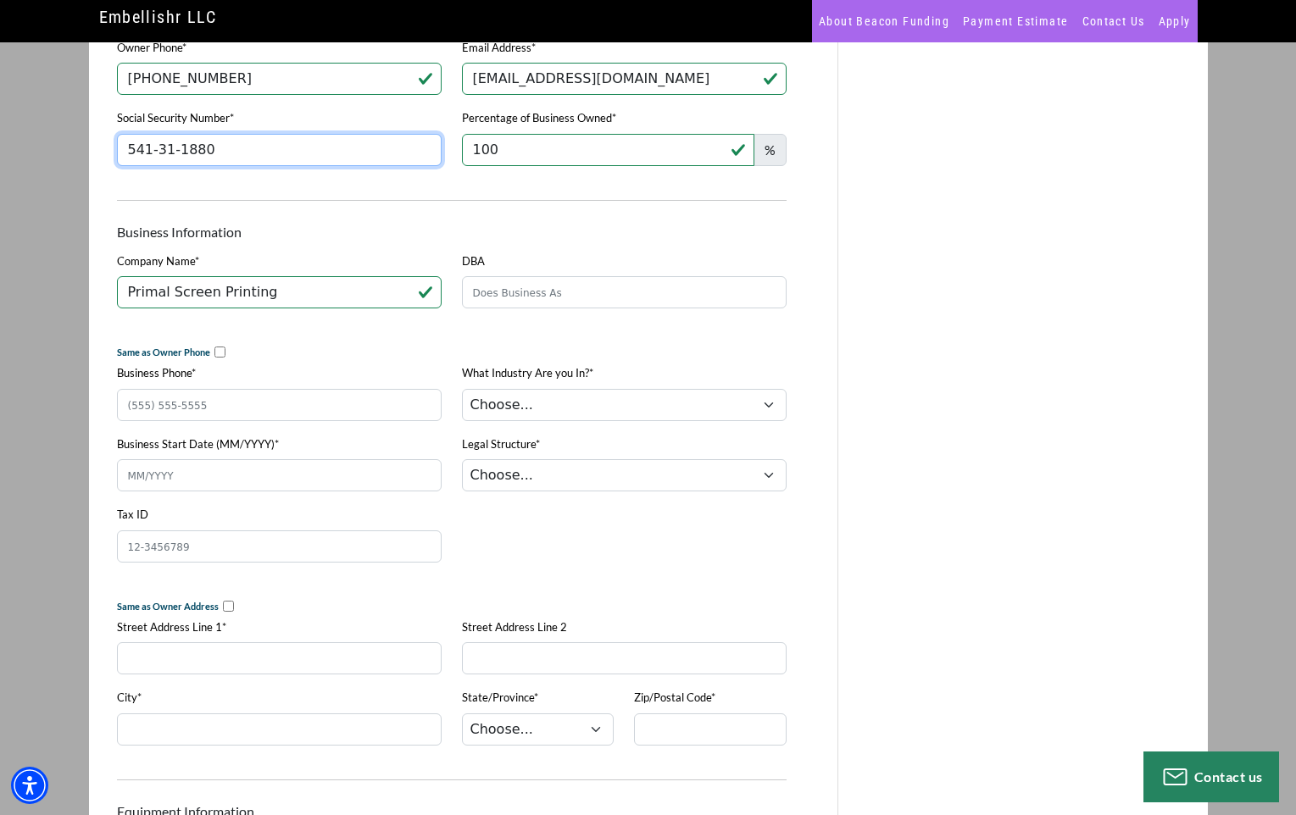
scroll to position [568, 0]
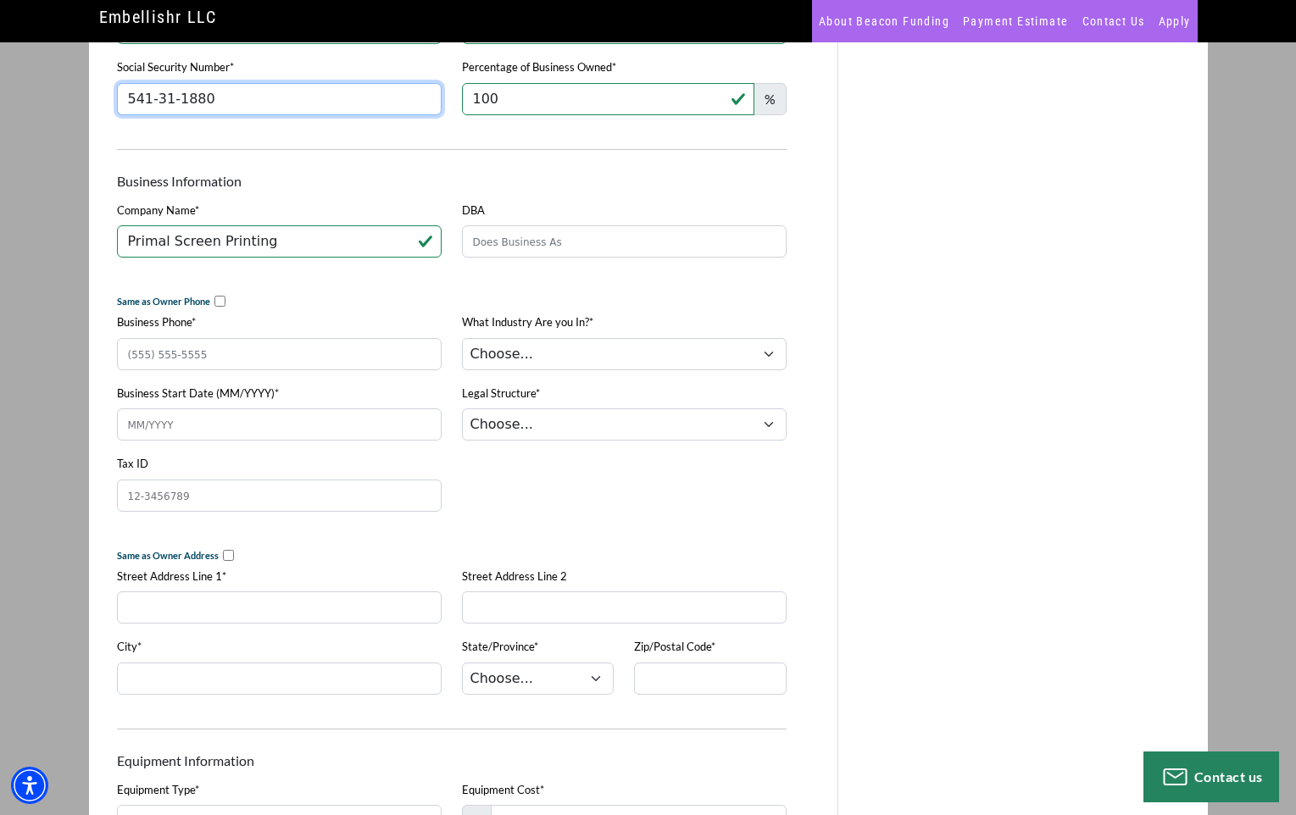
type input "541-31-1880"
click at [215, 305] on input "checkbox" at bounding box center [219, 301] width 11 height 11
checkbox input "true"
type input "[PHONE_NUMBER]"
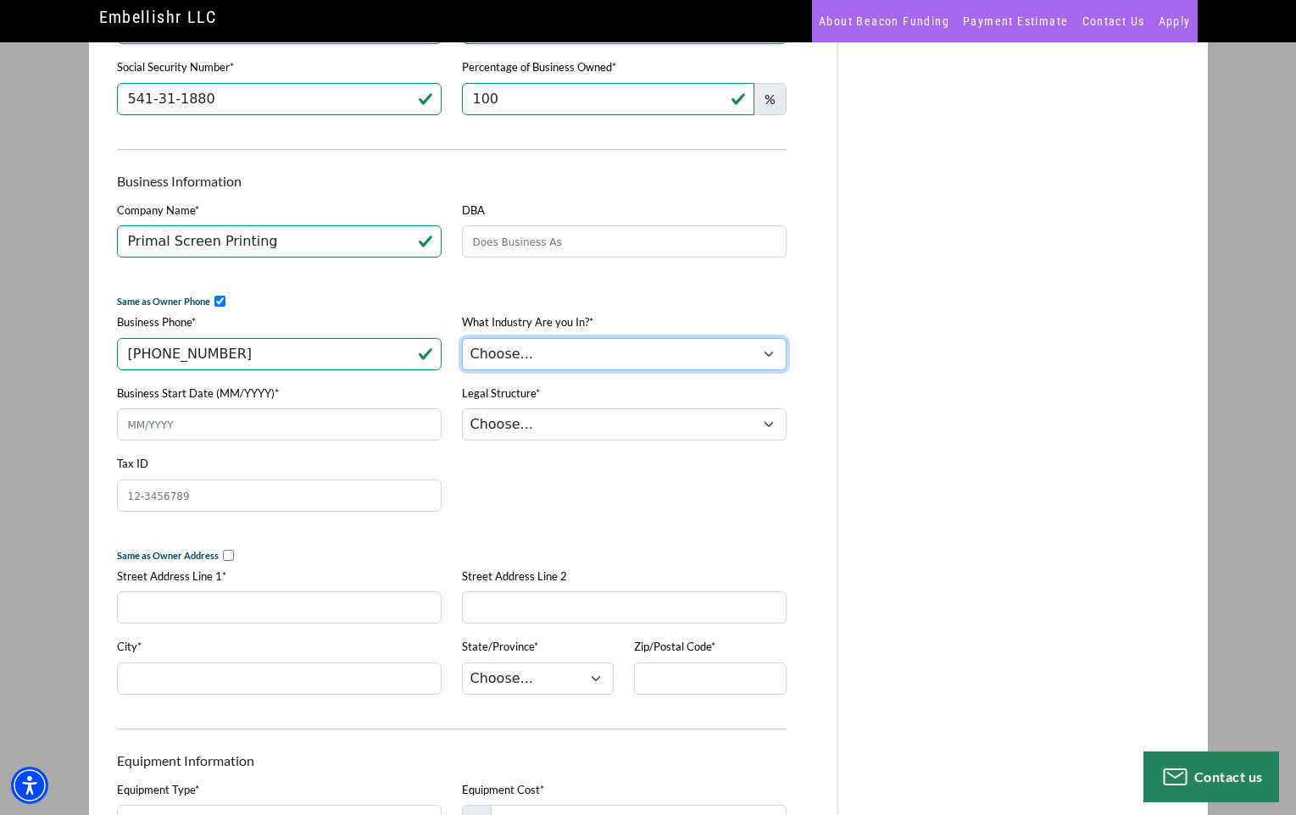
click at [515, 359] on select "Choose... Towing Landscape/Hardscape Decorated Apparel Septic Light Constructio…" at bounding box center [624, 354] width 325 height 32
select select "3"
click at [462, 344] on select "Choose... Towing Landscape/Hardscape Decorated Apparel Septic Light Constructio…" at bounding box center [624, 354] width 325 height 32
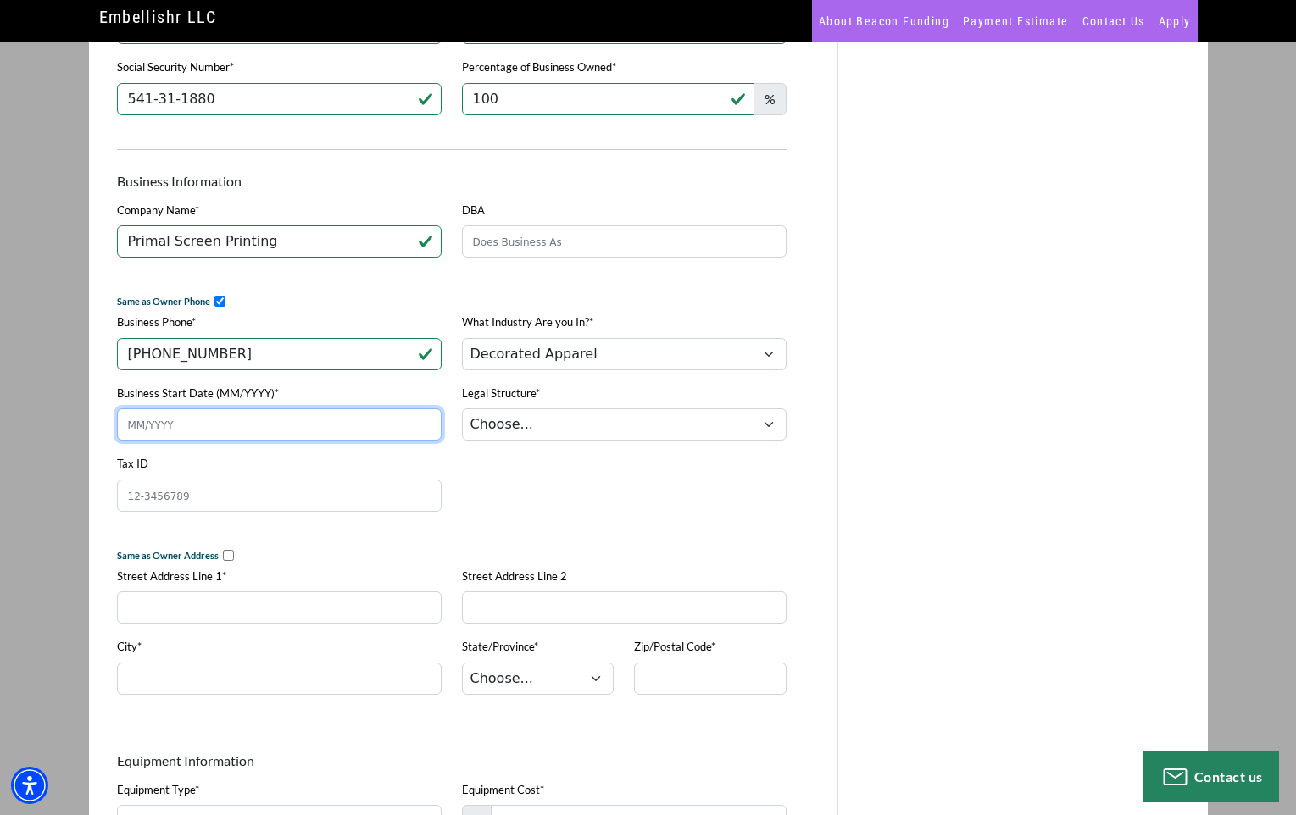
click at [340, 439] on input "Business Start Date (MM/YYYY)*" at bounding box center [279, 425] width 325 height 32
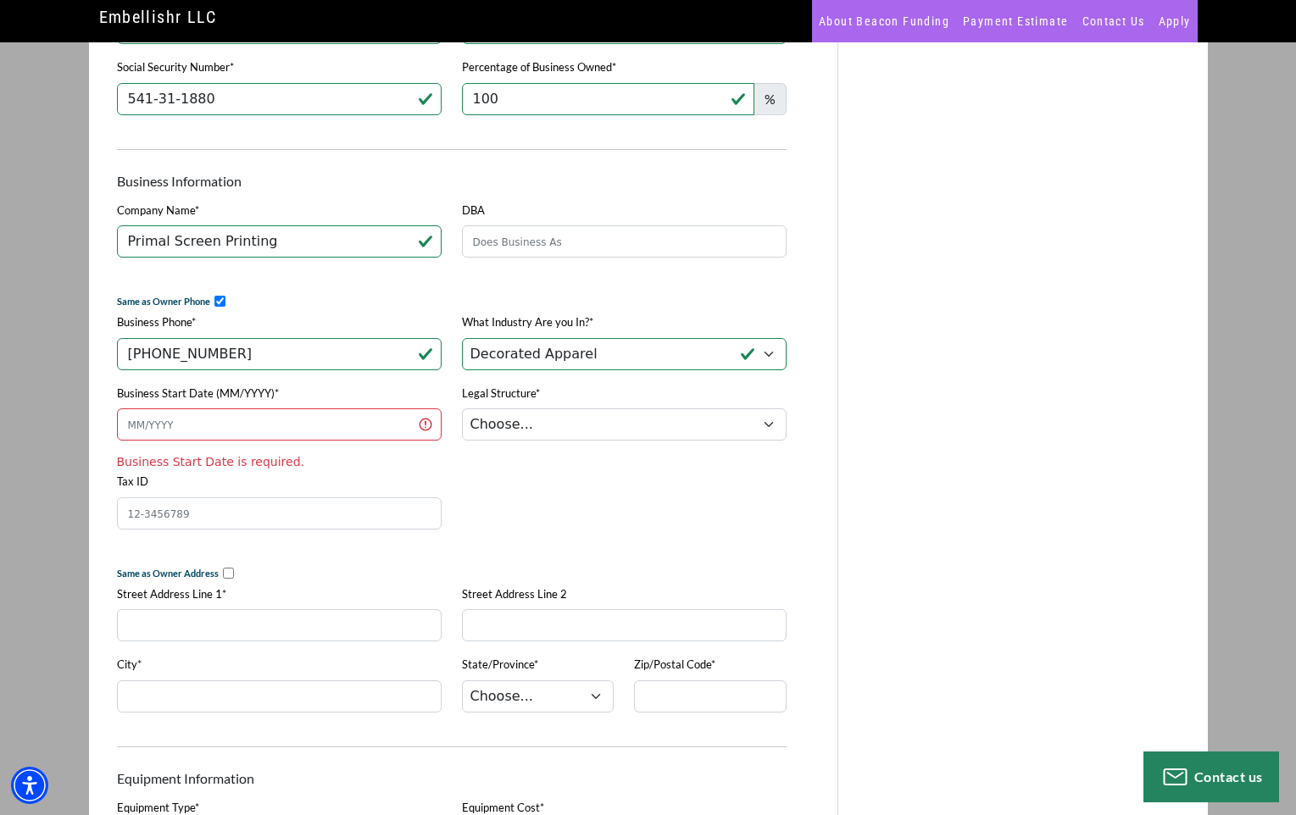
drag, startPoint x: 254, startPoint y: 406, endPoint x: 238, endPoint y: 426, distance: 25.3
click at [254, 403] on label "Business Start Date (MM/YYYY)*" at bounding box center [198, 394] width 162 height 17
click at [254, 409] on input "Business Start Date (MM/YYYY)*" at bounding box center [279, 425] width 325 height 32
click at [232, 432] on input "Business Start Date (MM/YYYY)*" at bounding box center [279, 425] width 325 height 32
type input "04/2025"
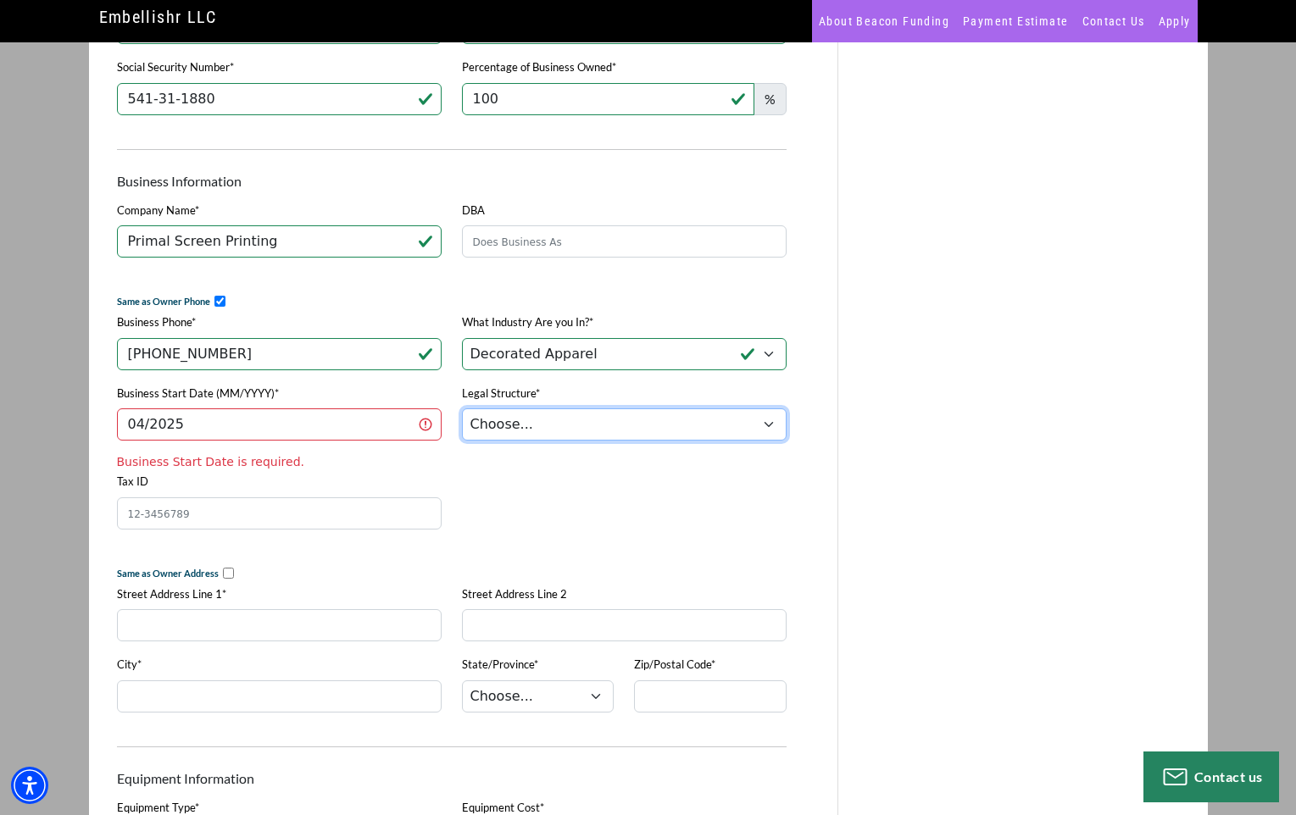
click at [696, 433] on select "Choose... Corporation LLC LLP Municipality Non-Profit Partnership Proprietorship" at bounding box center [624, 425] width 325 height 32
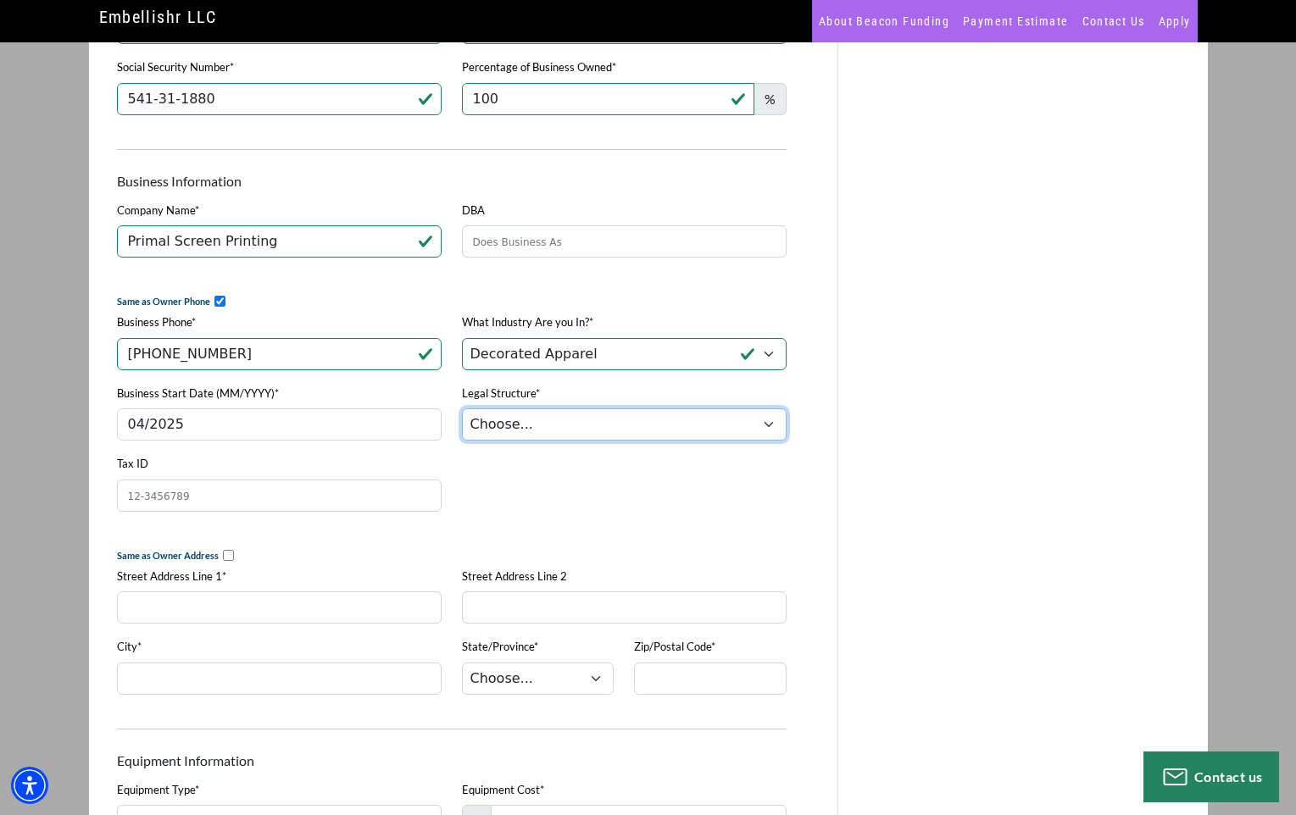
select select "2"
click at [462, 416] on select "Choose... Corporation LLC LLP Municipality Non-Profit Partnership Proprietorship" at bounding box center [624, 425] width 325 height 32
click at [186, 508] on input "Tax ID" at bounding box center [279, 496] width 325 height 32
paste input "[US_EMPLOYER_IDENTIFICATION_NUMBER]"
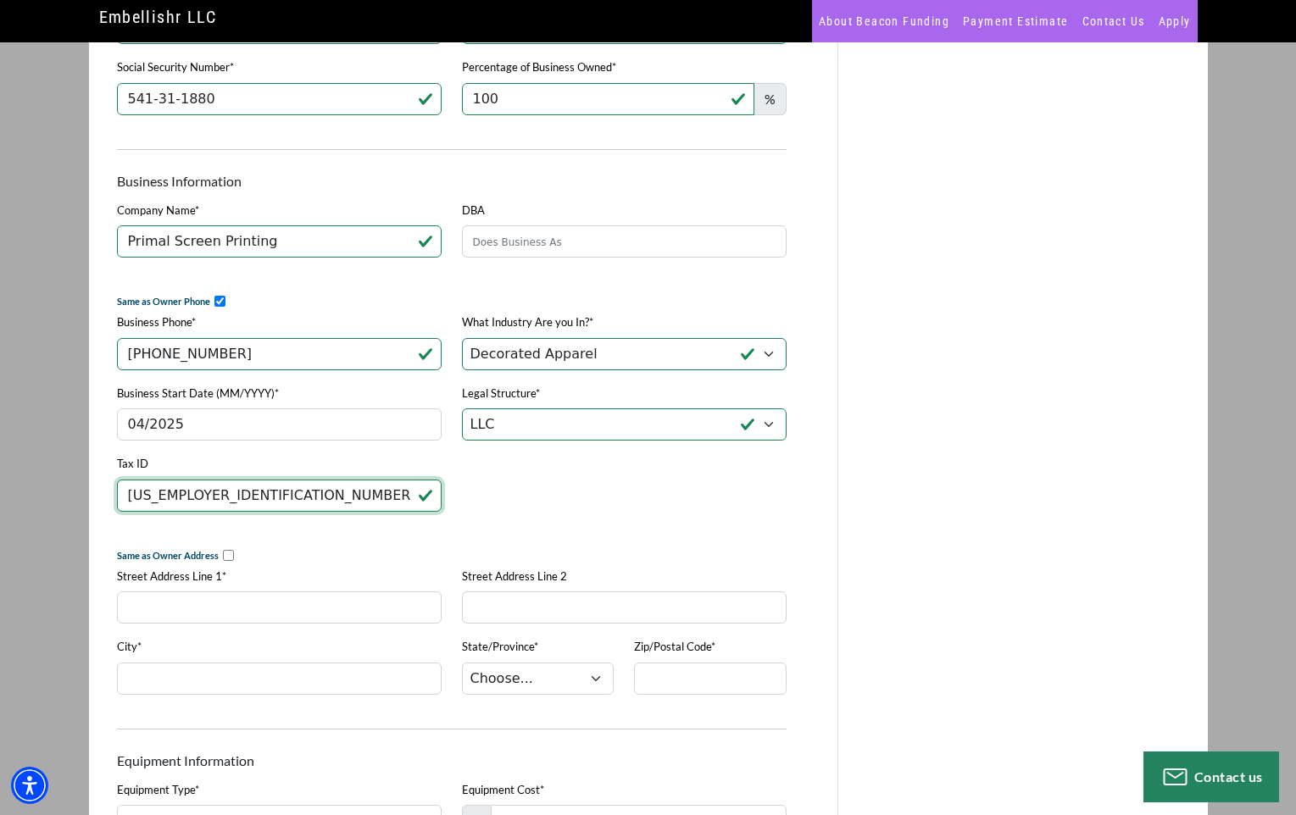
type input "[US_EMPLOYER_IDENTIFICATION_NUMBER]"
click at [223, 561] on input "checkbox" at bounding box center [228, 555] width 11 height 11
checkbox input "true"
type input "[STREET_ADDRESS]"
type input "SHERWOOD"
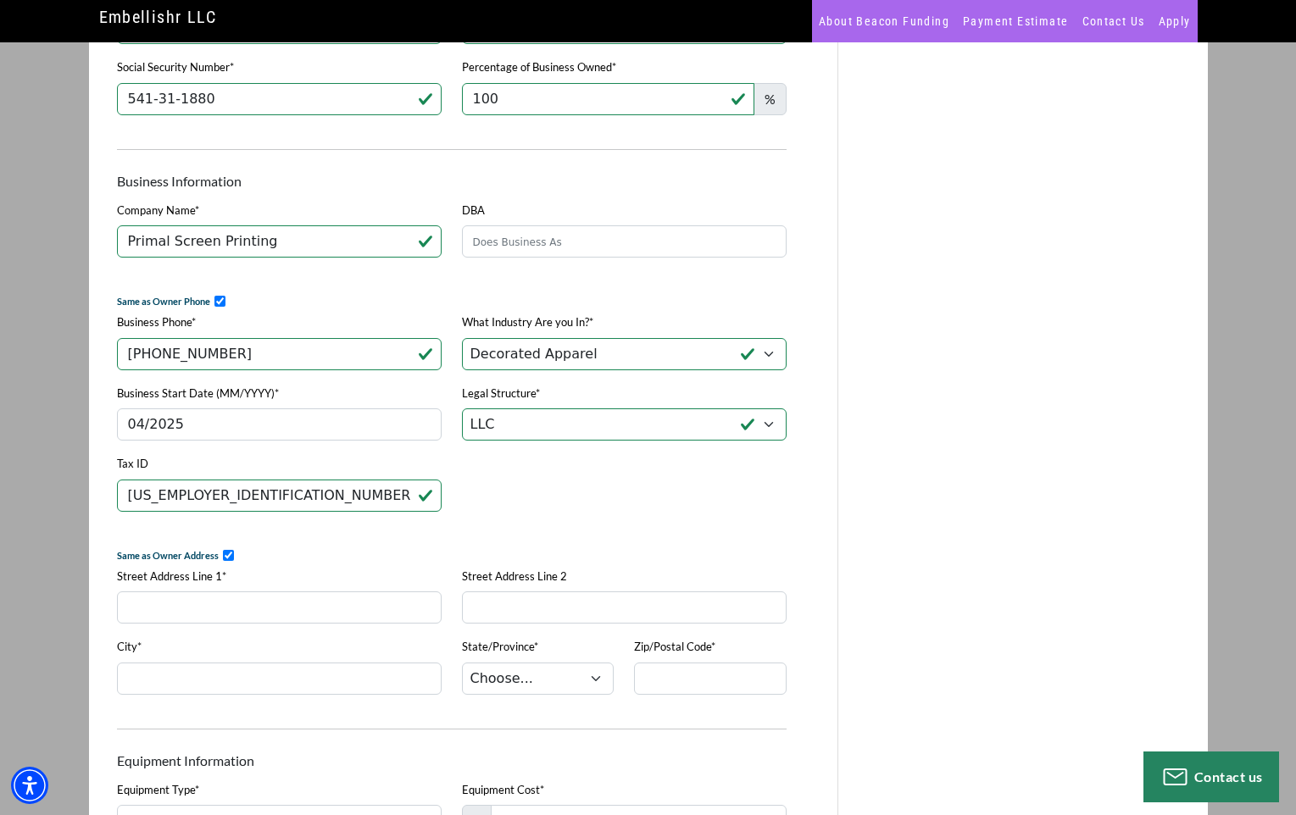
select select "39"
type input "97140-6902"
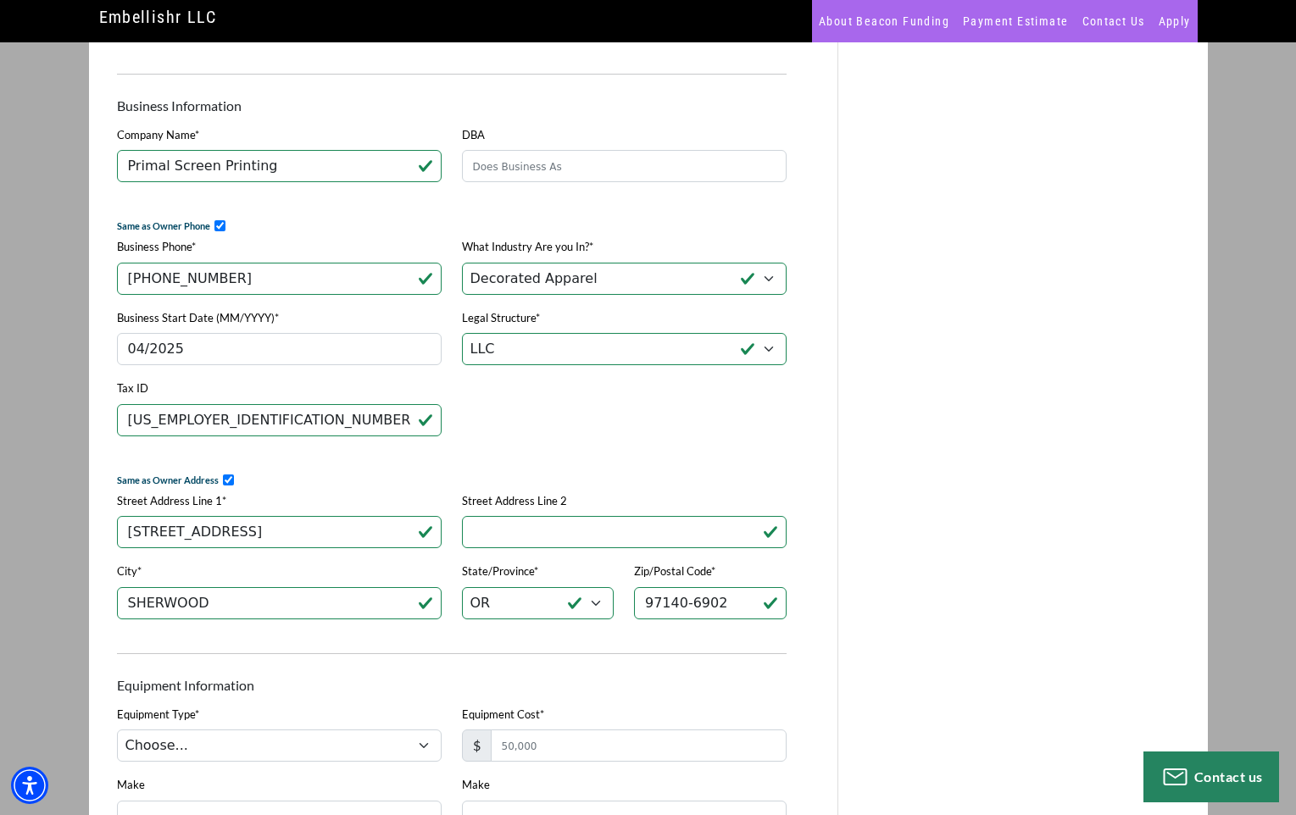
scroll to position [646, 0]
click at [230, 543] on input "[STREET_ADDRESS]" at bounding box center [279, 530] width 325 height 32
type input "[STREET_ADDRESS]"
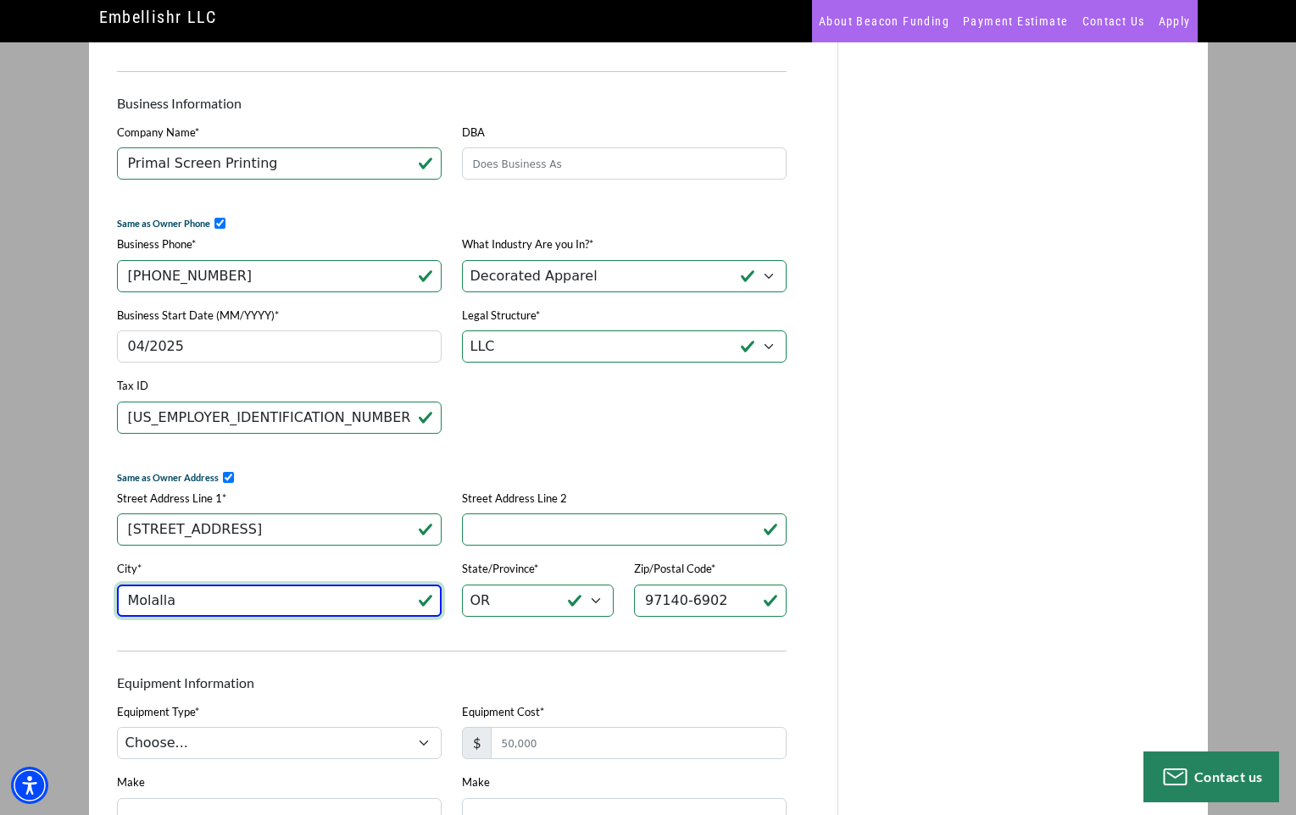
type input "Molalla"
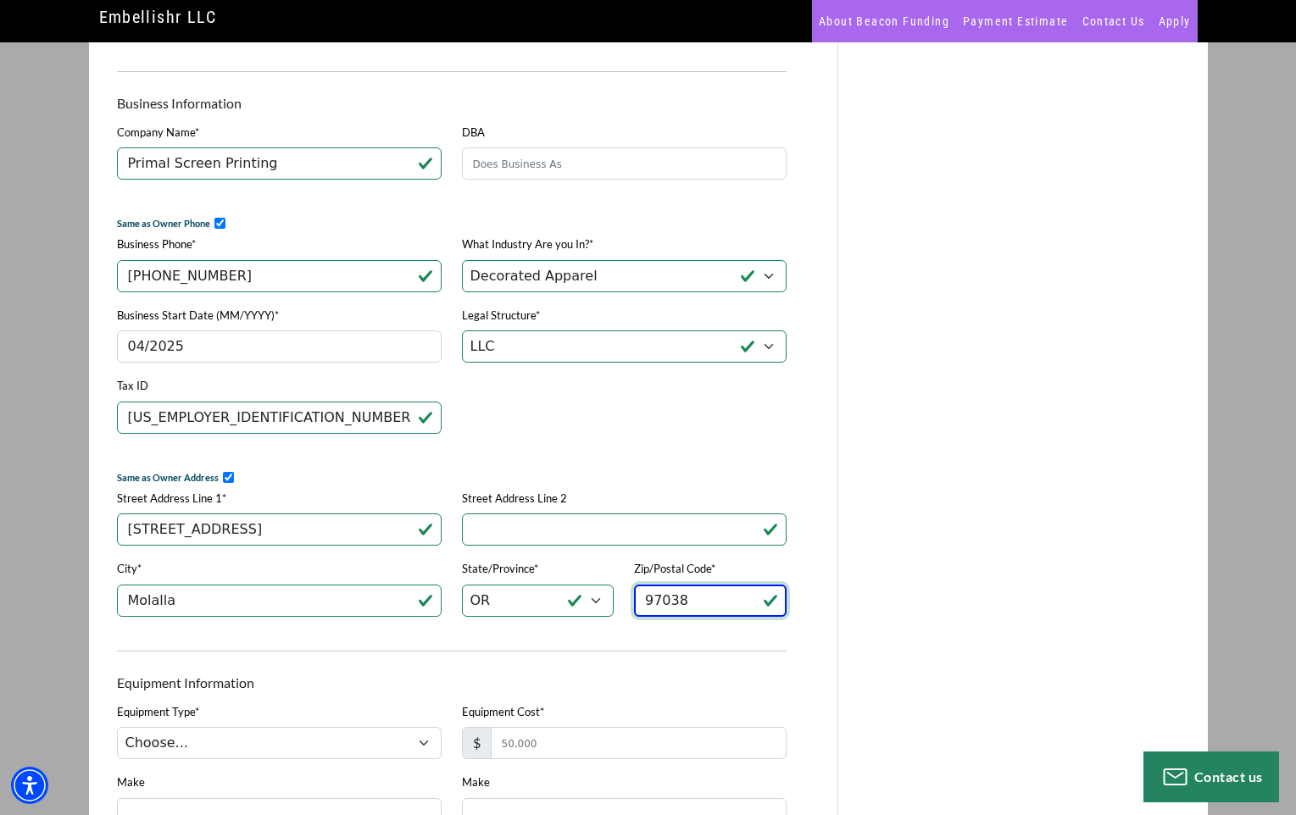
type input "97038"
click at [834, 359] on div "Quick Application This application is secure This is a secure application used …" at bounding box center [458, 468] width 759 height 1899
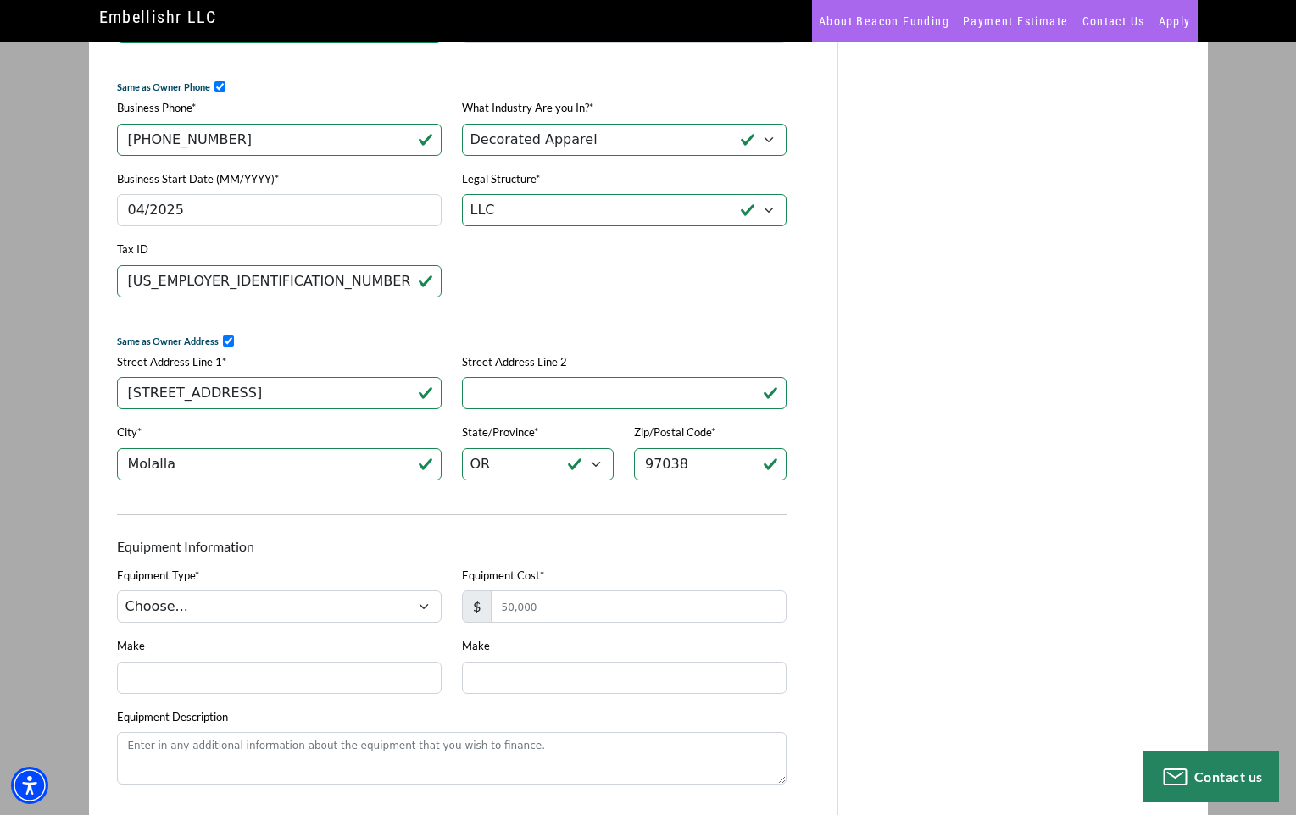
scroll to position [908, 0]
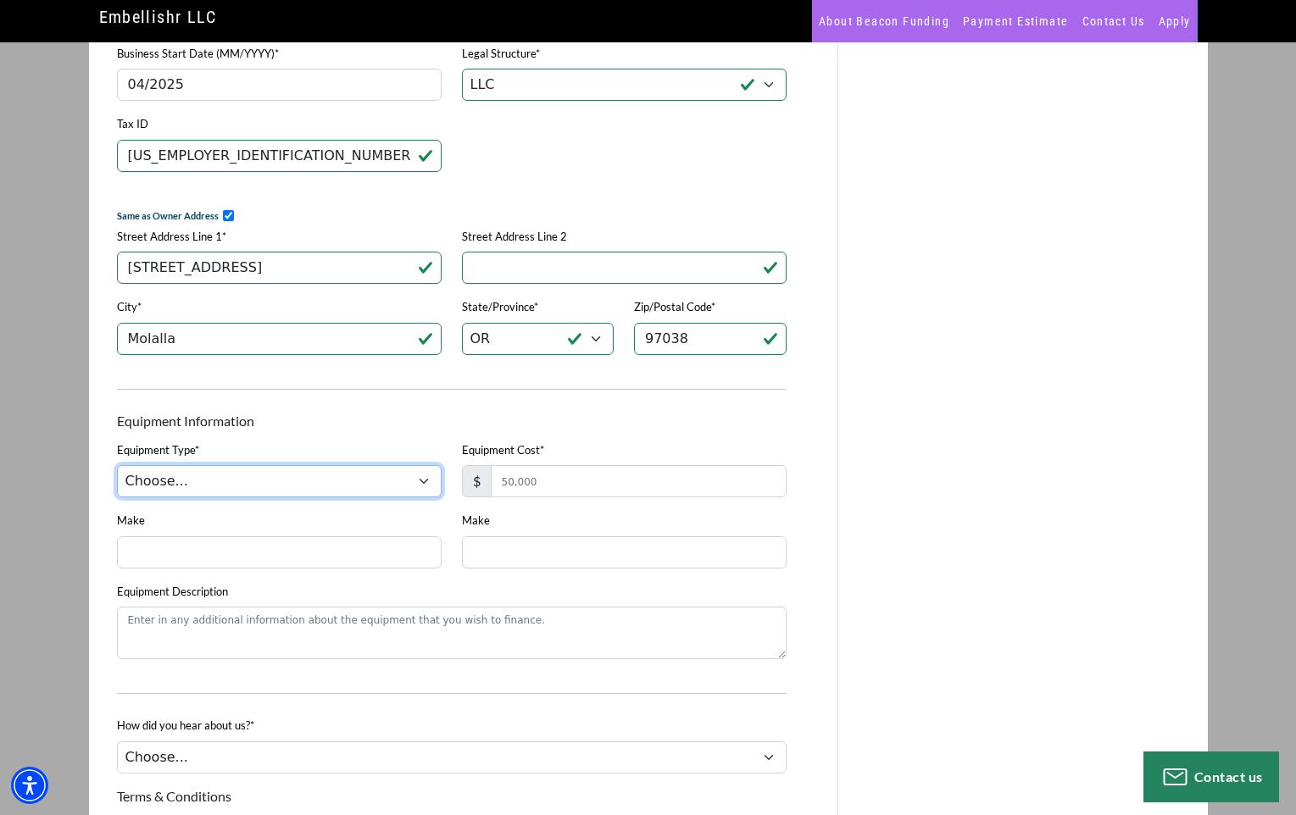
click at [268, 492] on select "Choose... Screen Printing" at bounding box center [279, 481] width 325 height 32
select select "2"
click at [117, 477] on select "Choose... Screen Printing" at bounding box center [279, 481] width 325 height 32
click at [523, 498] on input "Equipment Cost*" at bounding box center [639, 481] width 296 height 32
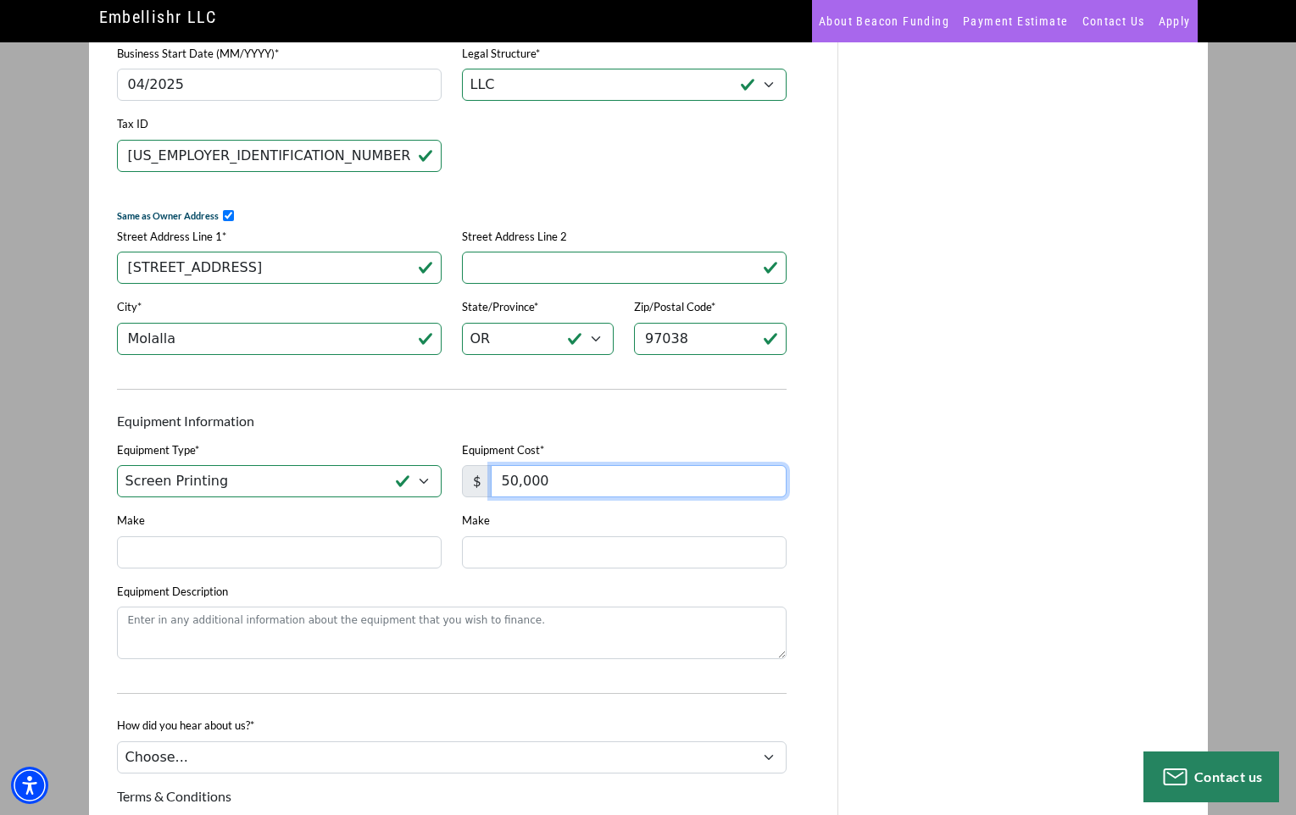
type input "50,000"
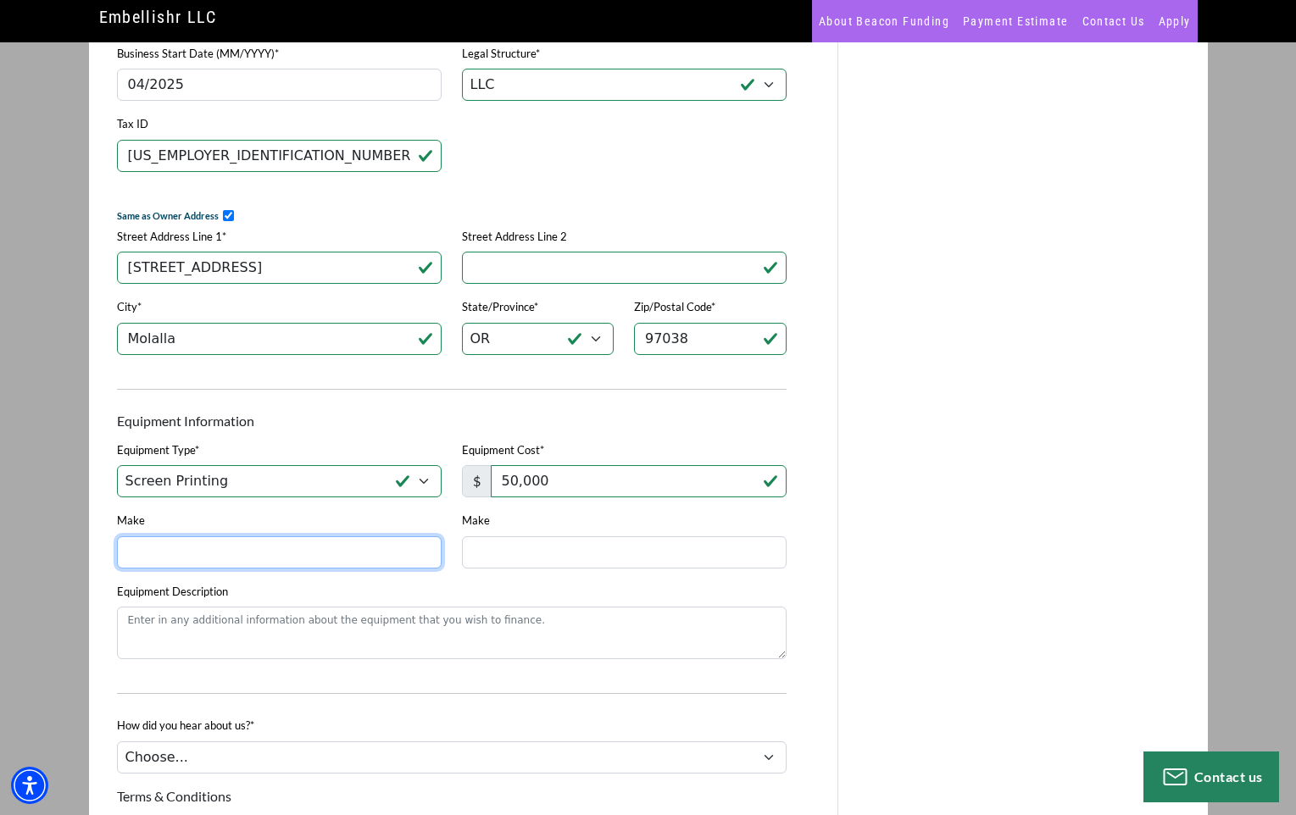
click at [412, 557] on input "Make" at bounding box center [279, 553] width 325 height 32
click at [373, 565] on input "Make" at bounding box center [279, 553] width 325 height 32
type input "BBC Aeoleus"
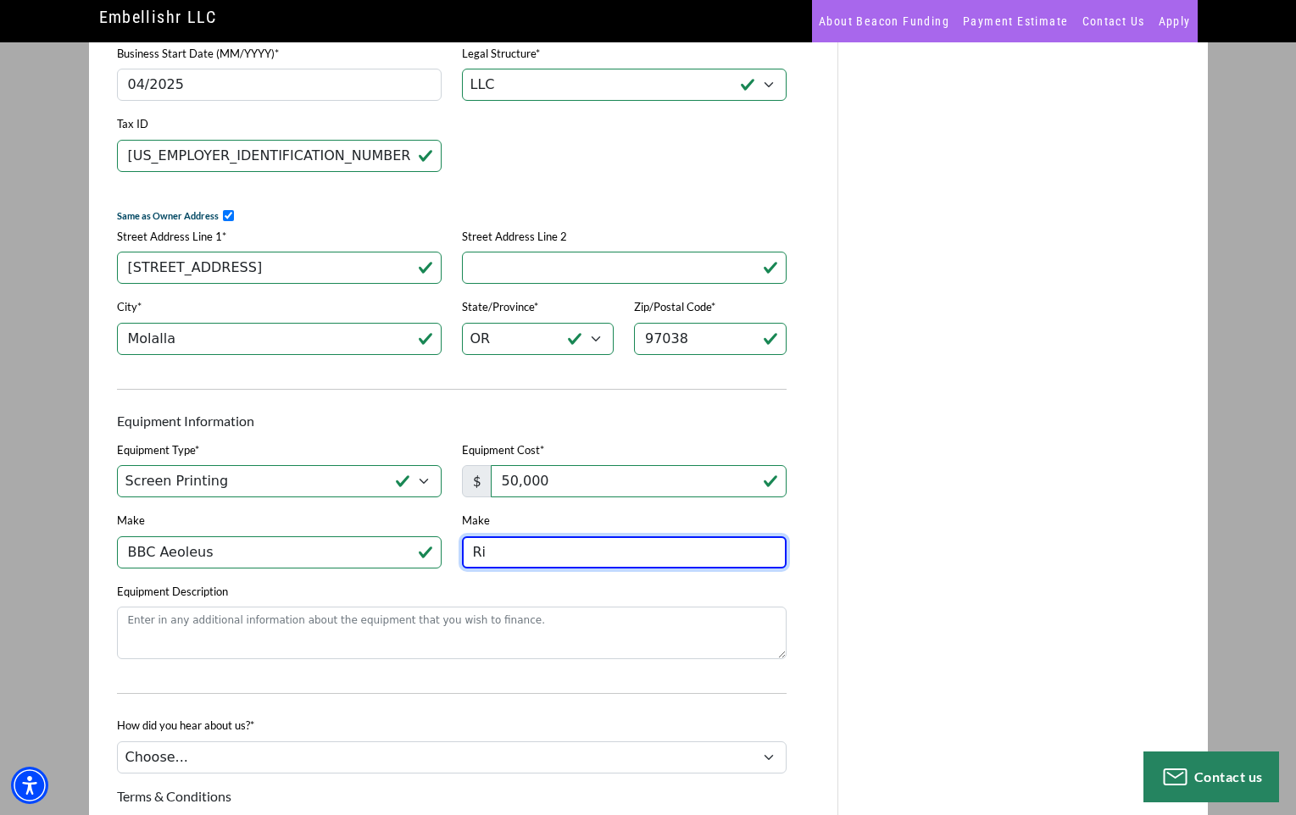
type input "R"
type input "Roq Eco"
click at [598, 485] on input "50,000" at bounding box center [639, 481] width 296 height 32
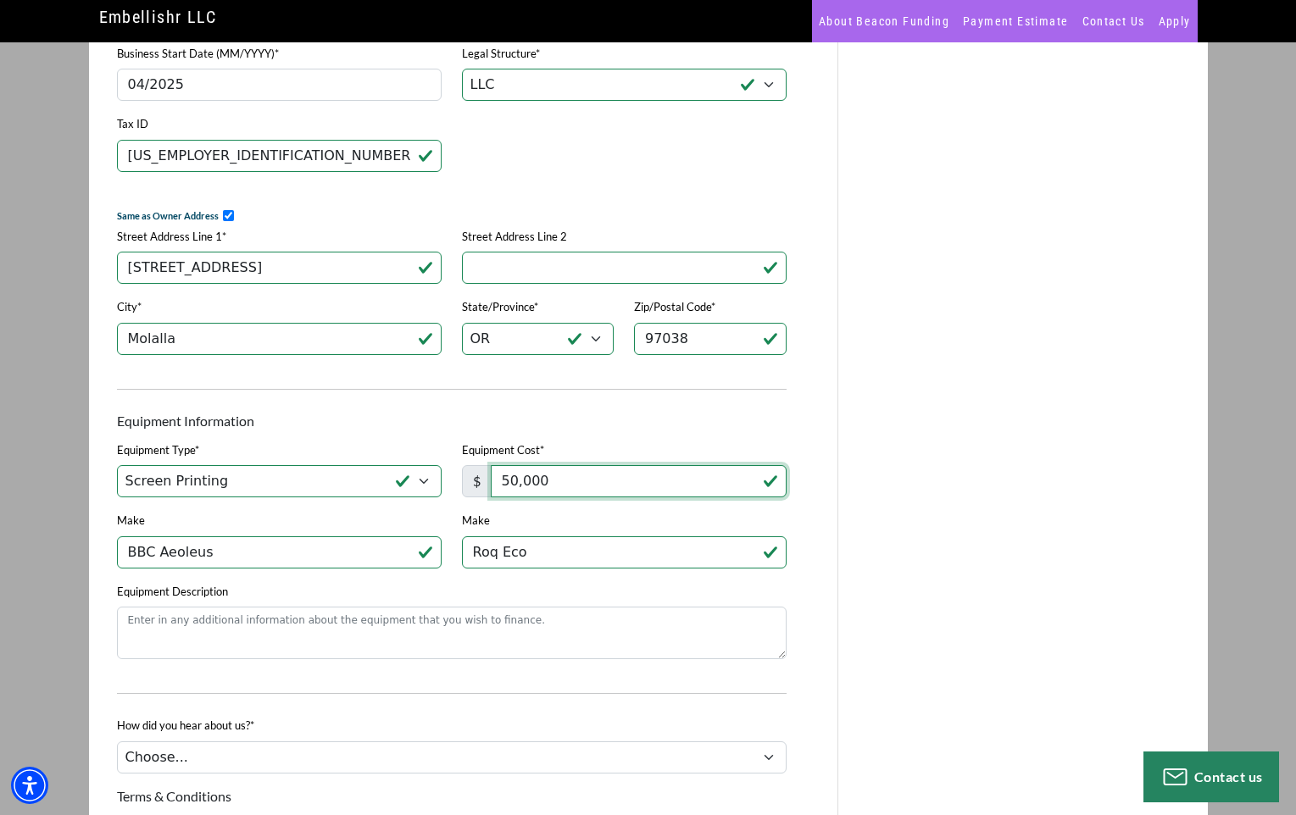
click at [598, 485] on input "50,000" at bounding box center [639, 481] width 296 height 32
click at [526, 498] on input "100,000" at bounding box center [639, 481] width 296 height 32
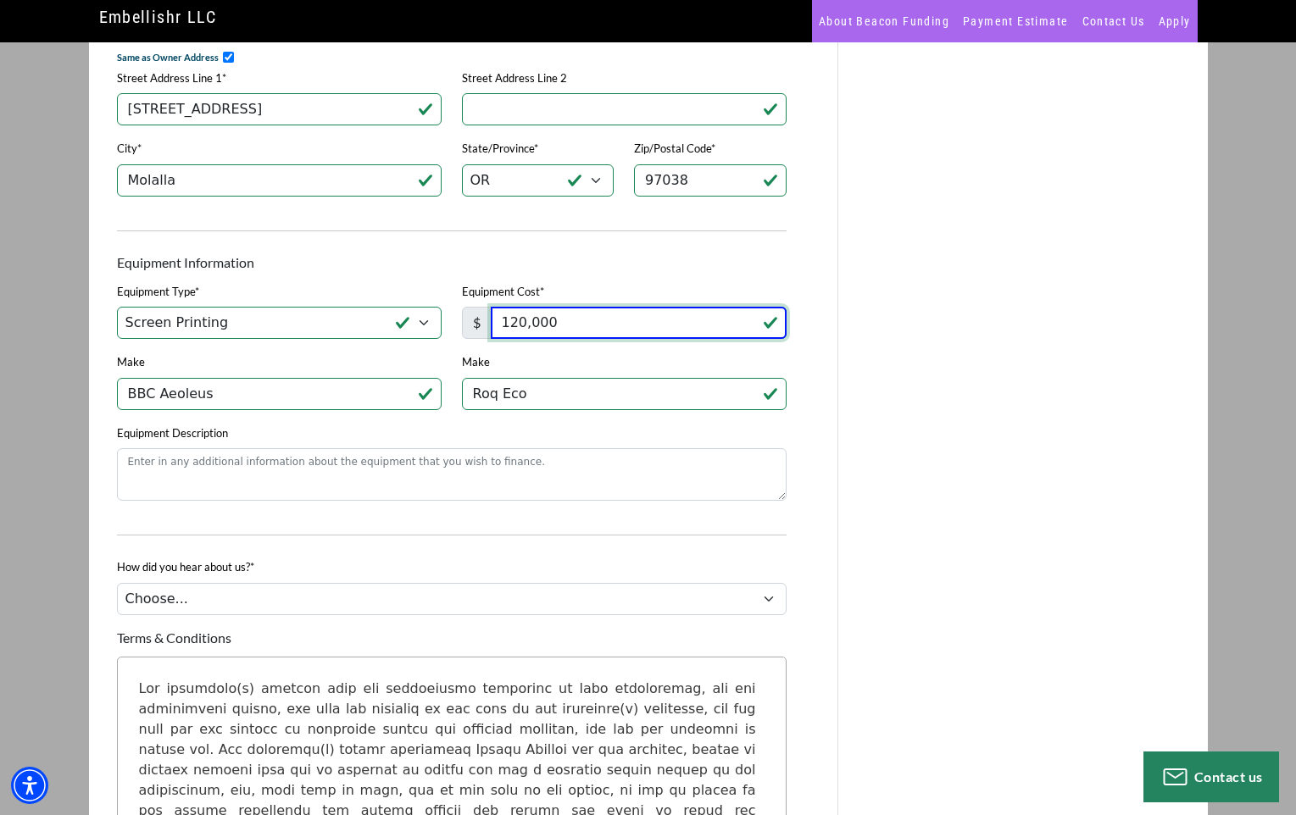
scroll to position [1115, 0]
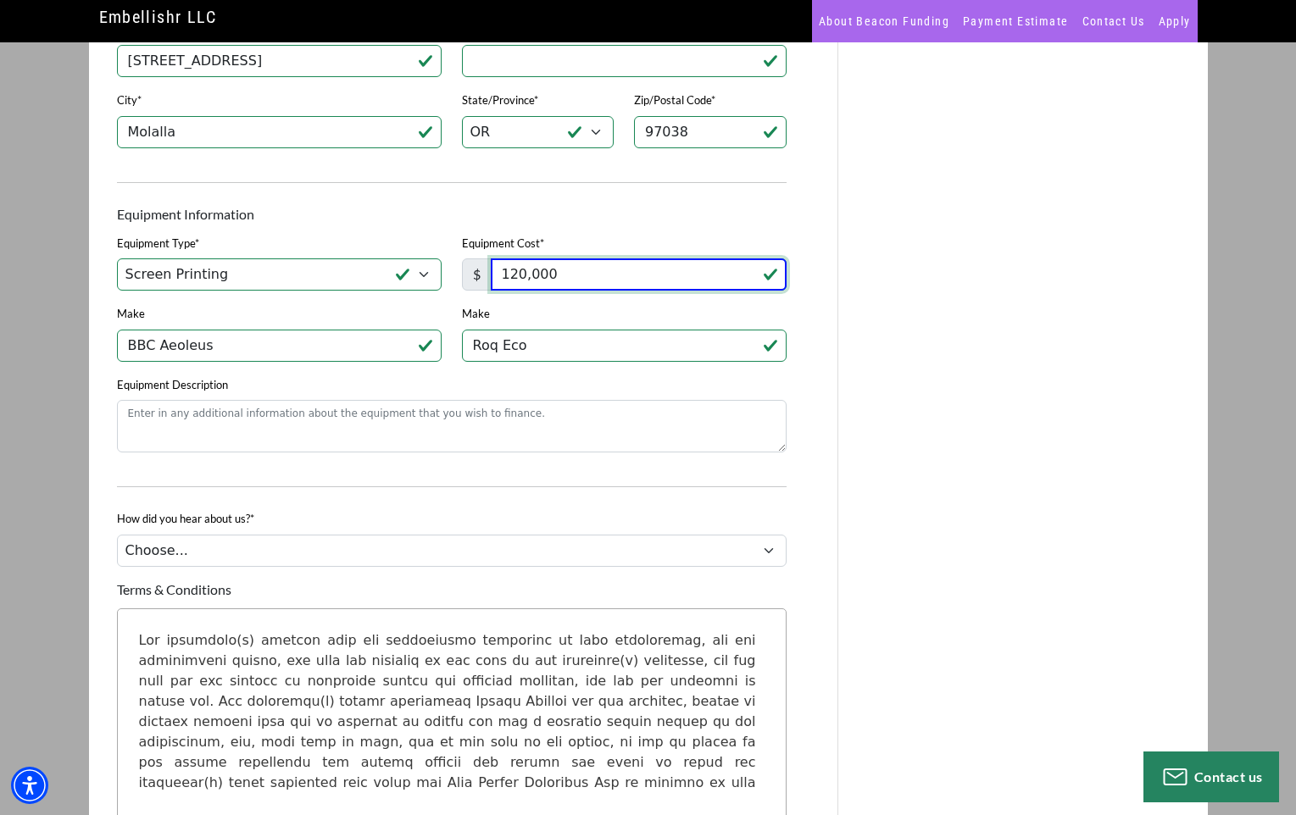
type input "120,000"
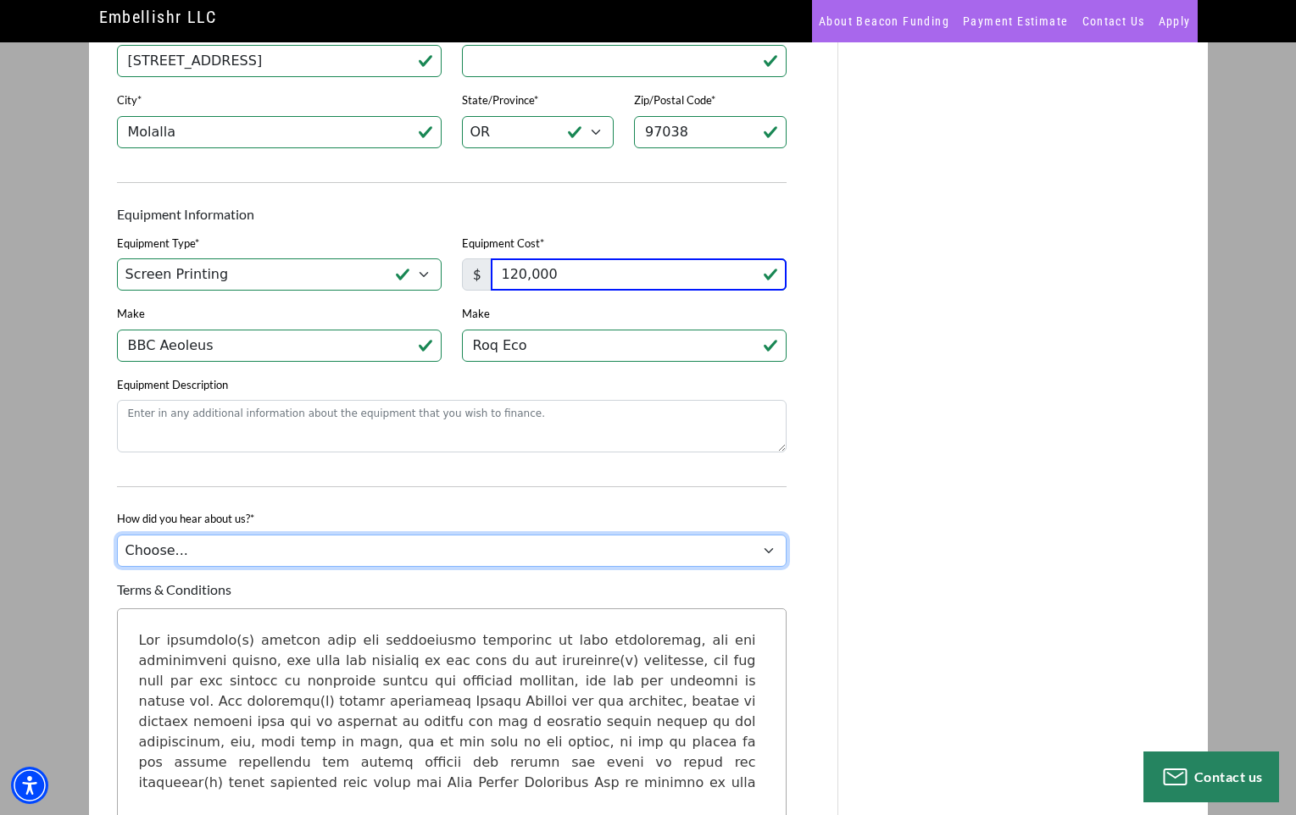
click at [292, 567] on select "Choose... Internet Search Vendor Referral Word of Mouth Client Referral Email E…" at bounding box center [452, 551] width 670 height 32
select select "9"
click at [117, 548] on select "Choose... Internet Search Vendor Referral Word of Mouth Client Referral Email E…" at bounding box center [452, 551] width 670 height 32
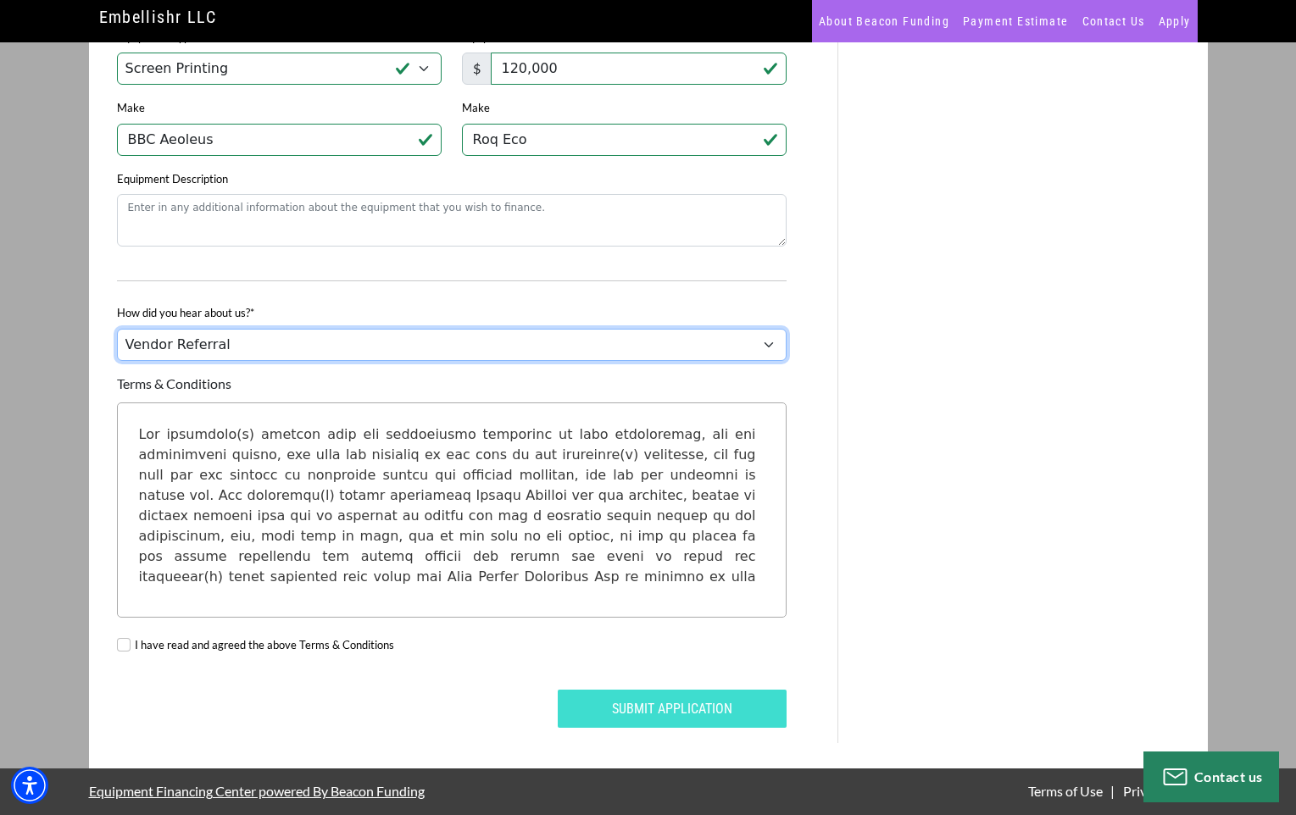
scroll to position [1334, 0]
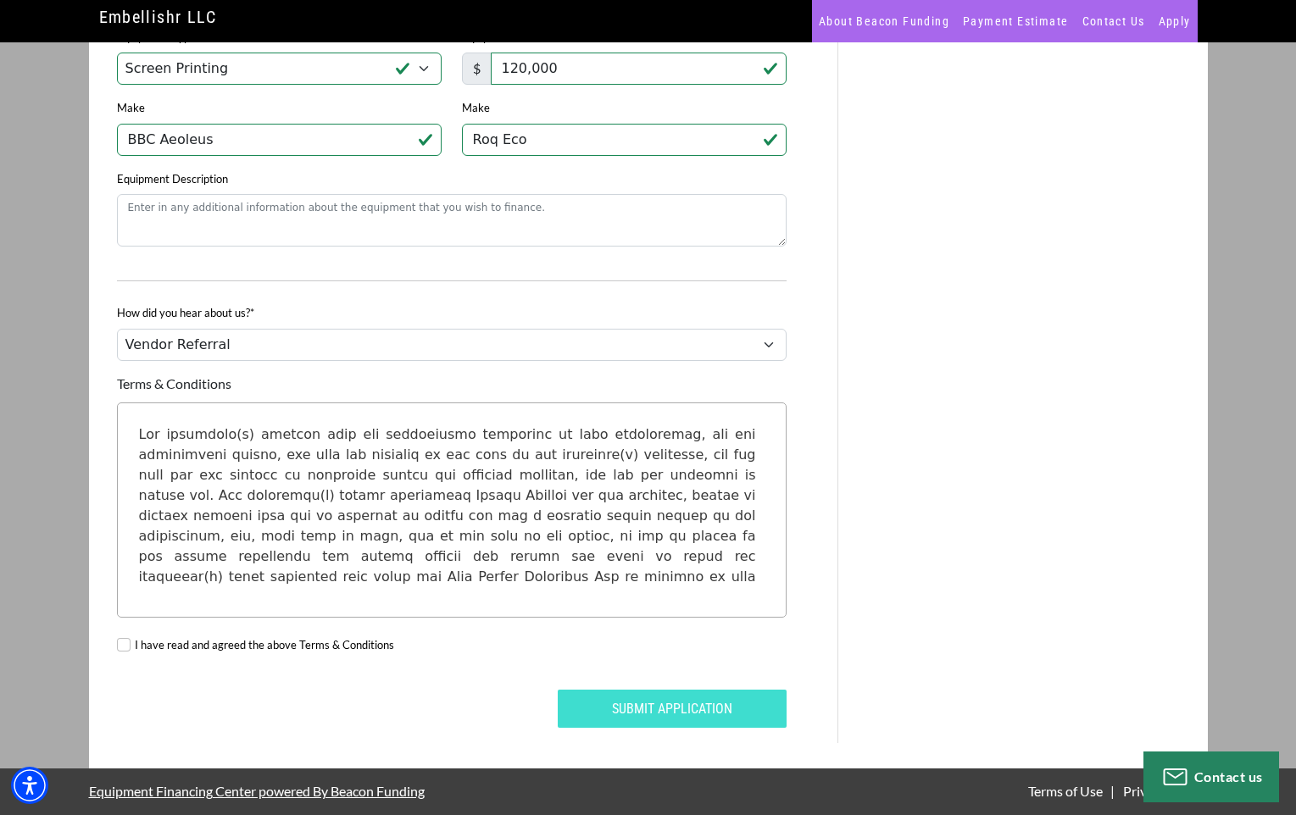
click at [157, 636] on div "I have read and agreed the above Terms & Conditions" at bounding box center [452, 648] width 690 height 60
click at [150, 643] on label "I have read and agreed the above Terms & Conditions" at bounding box center [264, 645] width 259 height 17
click at [131, 643] on input "I have read and agreed the above Terms & Conditions" at bounding box center [124, 645] width 14 height 14
checkbox input "true"
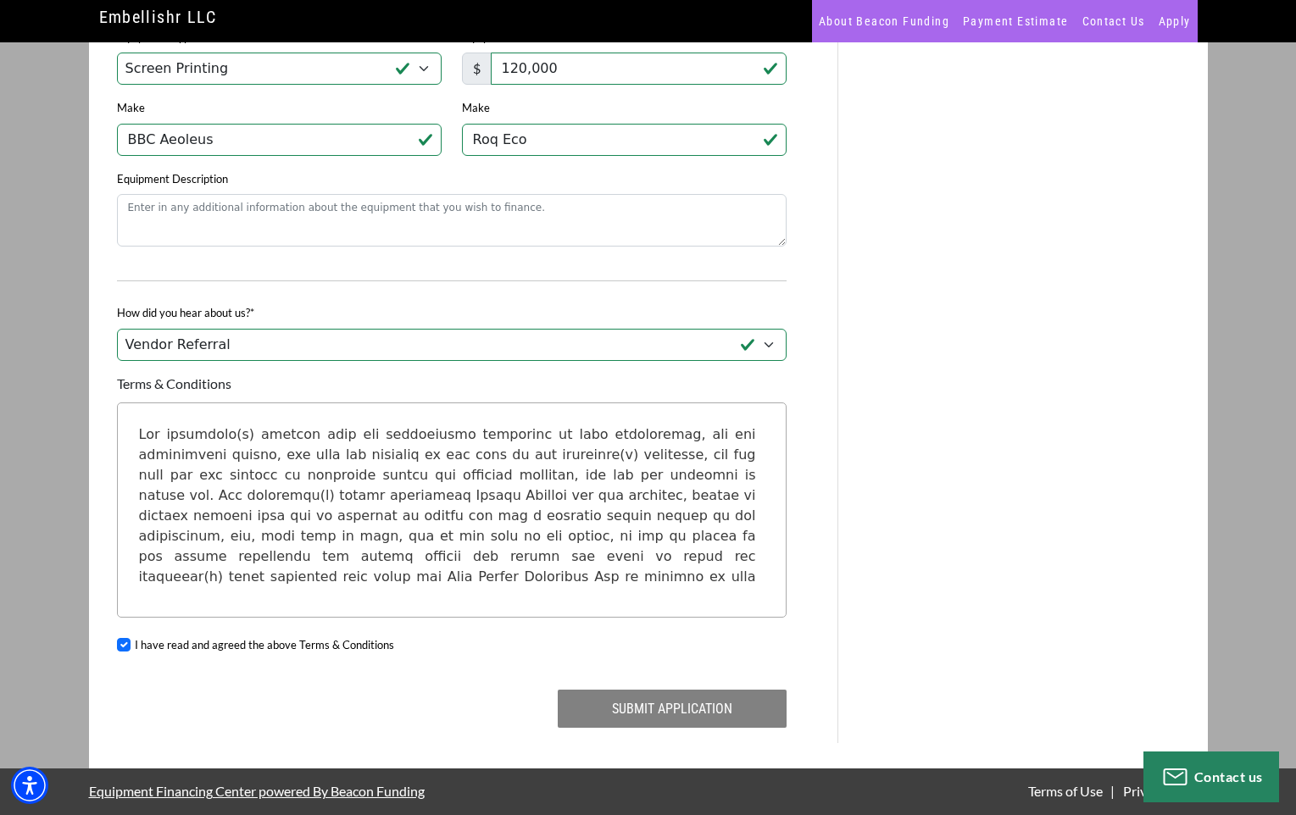
click at [663, 702] on button "Submit Application" at bounding box center [672, 709] width 229 height 38
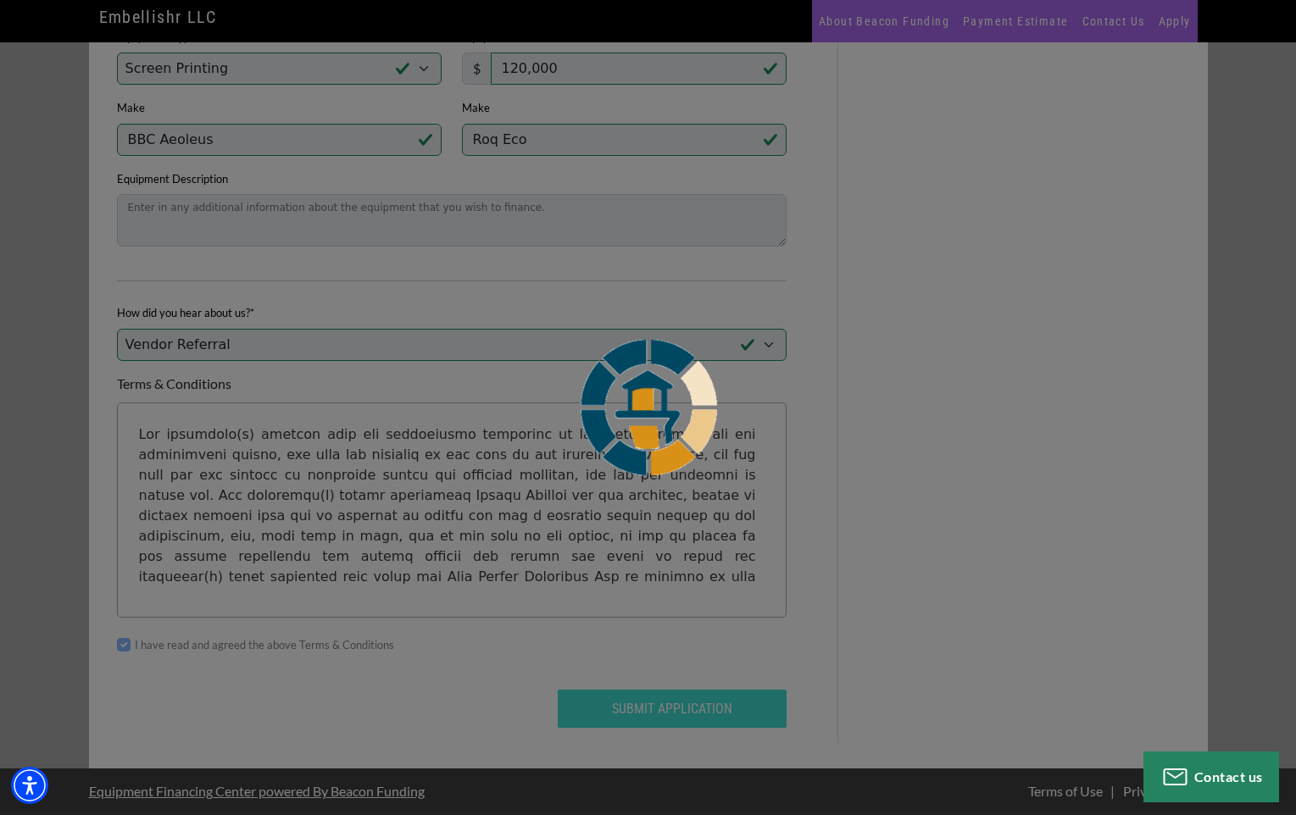
scroll to position [68, 0]
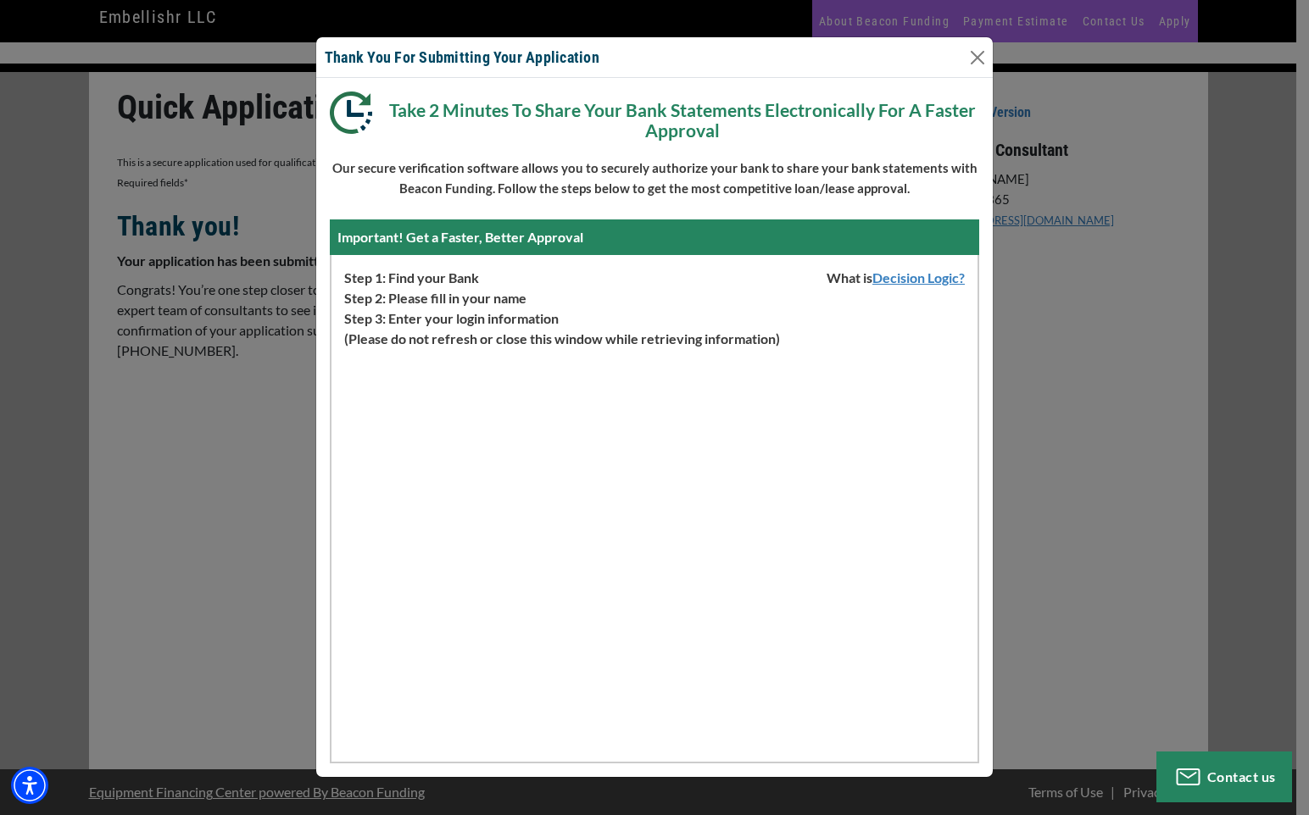
click at [398, 176] on p "Our secure verification software allows you to securely authorize your bank to …" at bounding box center [654, 178] width 649 height 41
click at [1241, 381] on div "Thank You For Submitting Your Application Take 2 Minutes To Share Your Bank Sta…" at bounding box center [654, 407] width 1309 height 815
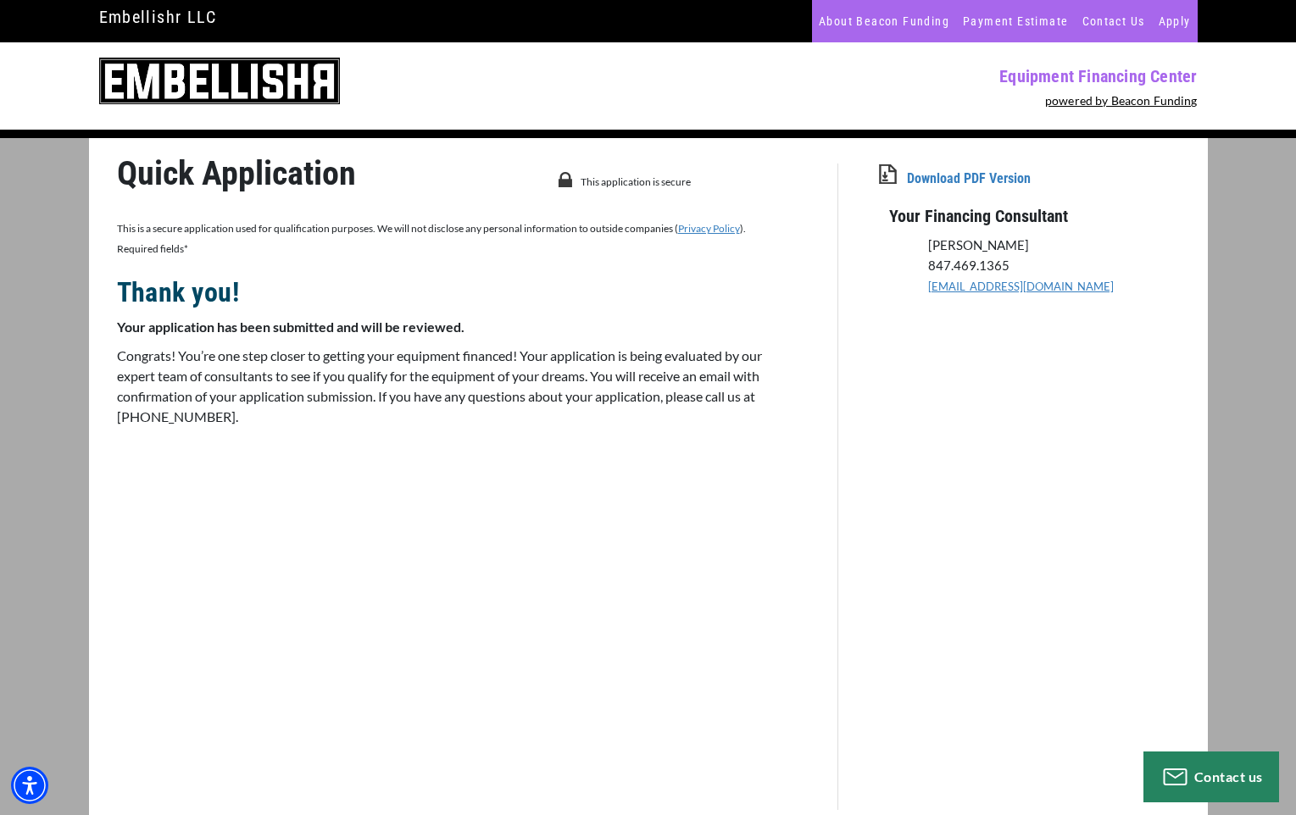
scroll to position [0, 0]
